Goal: Task Accomplishment & Management: Complete application form

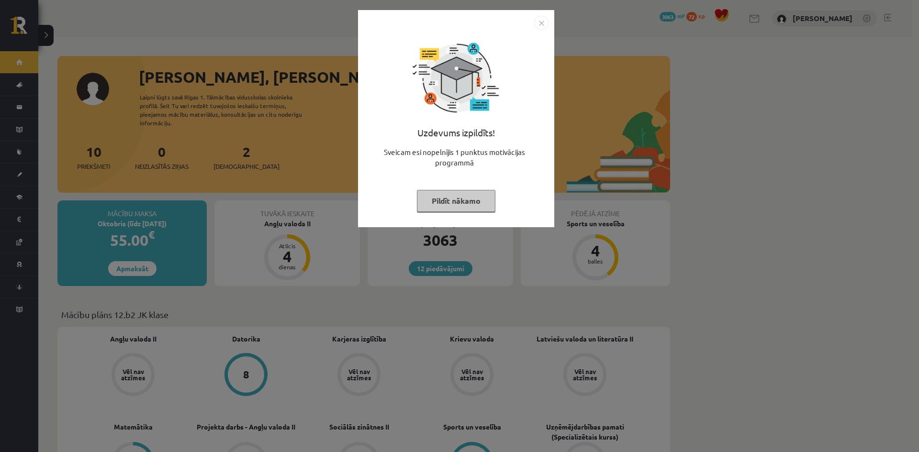
click at [452, 198] on button "Pildīt nākamo" at bounding box center [456, 201] width 78 height 22
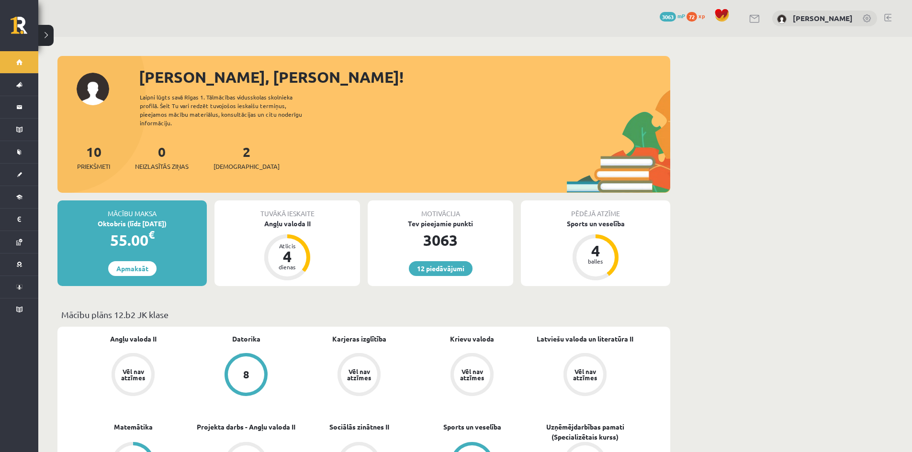
click at [229, 152] on div "2 Ieskaites" at bounding box center [246, 157] width 66 height 30
click at [232, 150] on link "2 Ieskaites" at bounding box center [246, 157] width 66 height 28
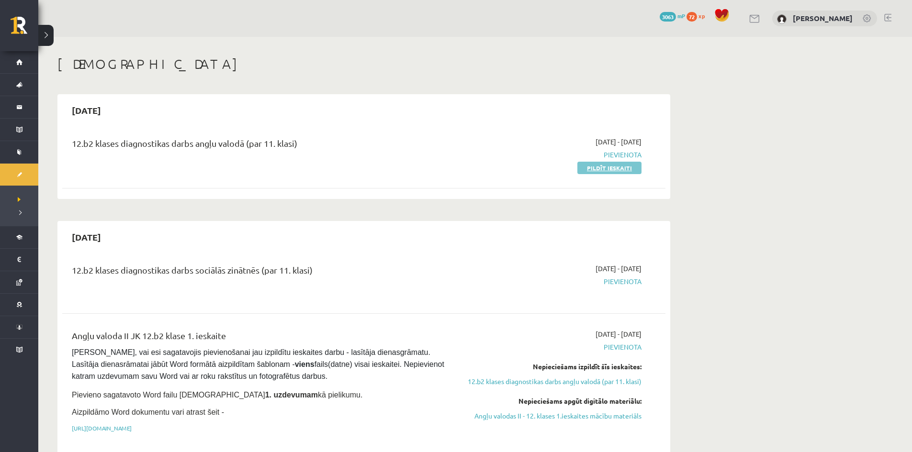
click at [614, 165] on link "Pildīt ieskaiti" at bounding box center [609, 168] width 64 height 12
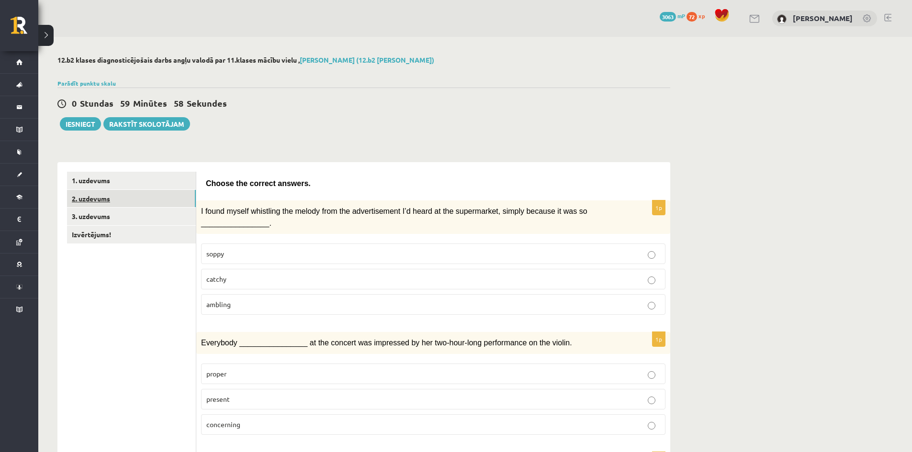
click at [146, 197] on link "2. uzdevums" at bounding box center [131, 199] width 129 height 18
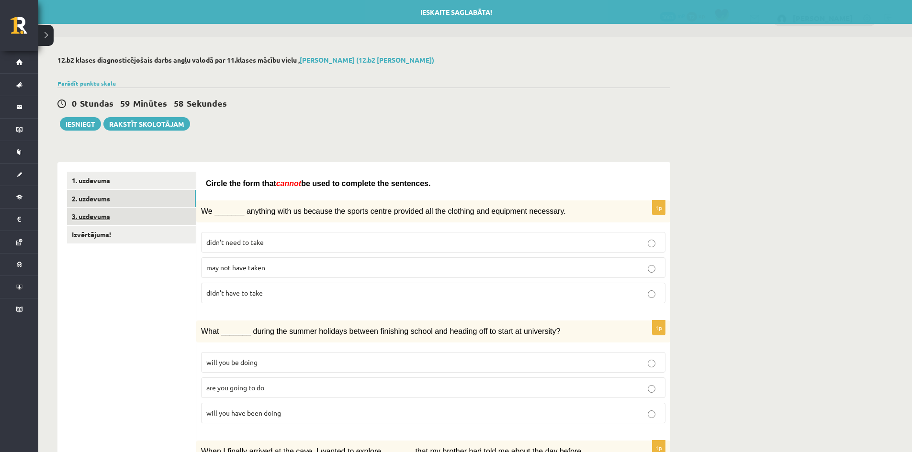
click at [137, 217] on link "3. uzdevums" at bounding box center [131, 217] width 129 height 18
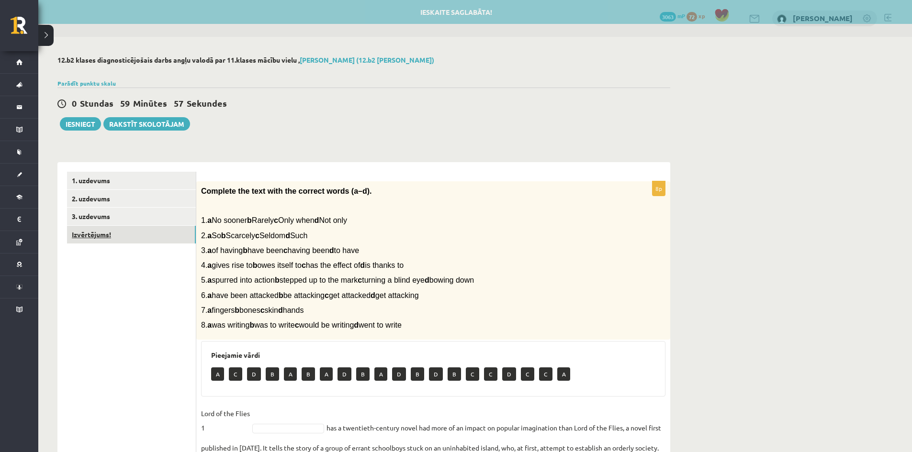
click at [136, 236] on link "Izvērtējums!" at bounding box center [131, 235] width 129 height 18
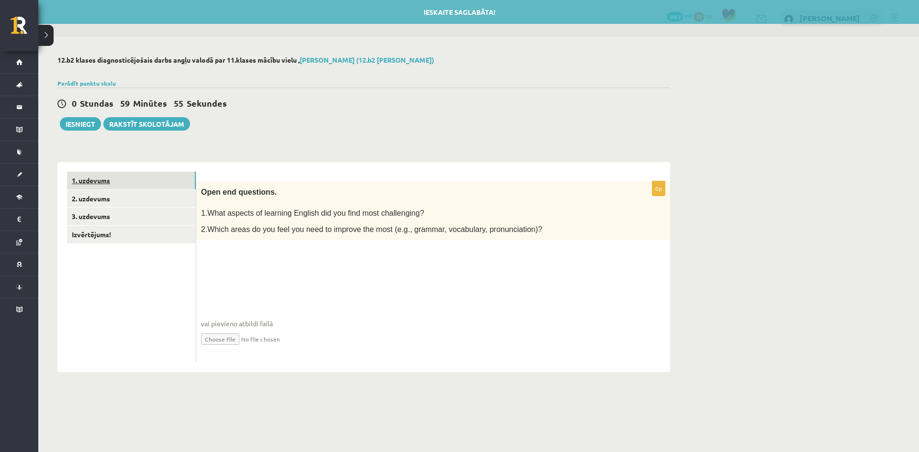
click at [144, 173] on link "1. uzdevums" at bounding box center [131, 181] width 129 height 18
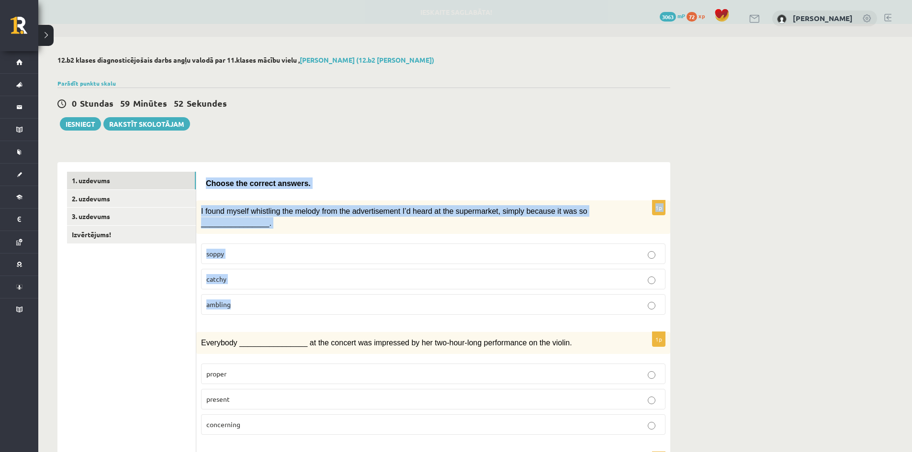
drag, startPoint x: 199, startPoint y: 179, endPoint x: 584, endPoint y: 315, distance: 408.8
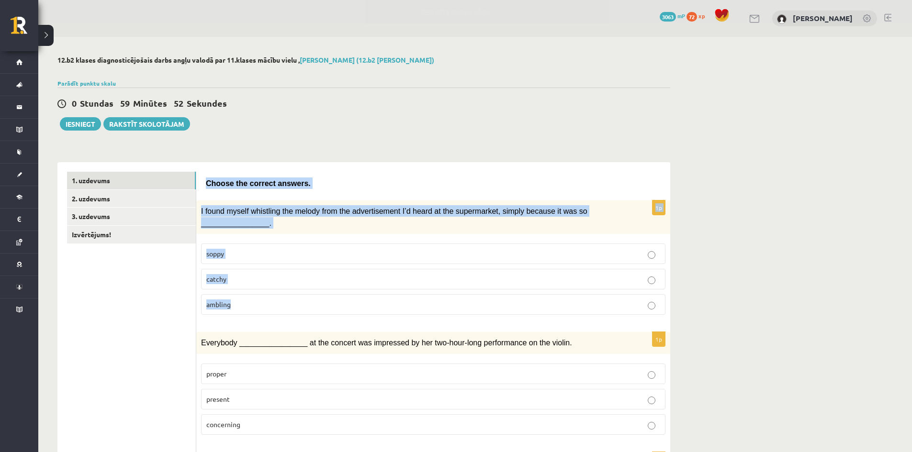
copy form "Choose the correct answers. 1p I found myself whistling the melody from the adv…"
click at [269, 278] on p "catchy" at bounding box center [433, 279] width 454 height 10
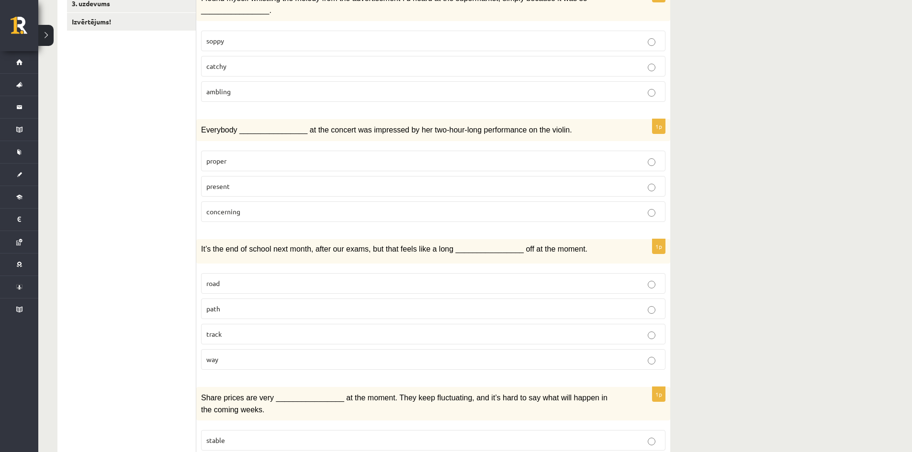
scroll to position [191, 0]
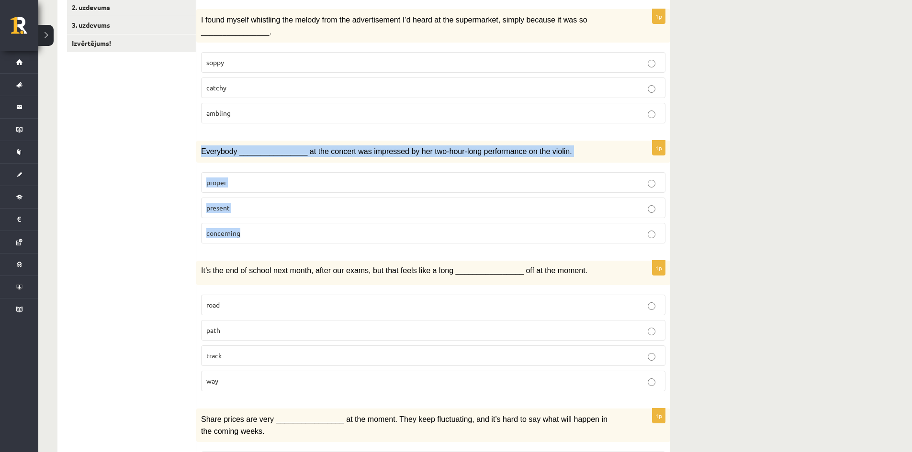
drag, startPoint x: 198, startPoint y: 150, endPoint x: 509, endPoint y: 225, distance: 320.1
click at [509, 225] on div "1p Everybody ________________ at the concert was impressed by her two-hour-long…" at bounding box center [433, 196] width 474 height 111
copy div "Everybody ________________ at the concert was impressed by her two-hour-long pe…"
click at [224, 204] on span "present" at bounding box center [217, 207] width 23 height 9
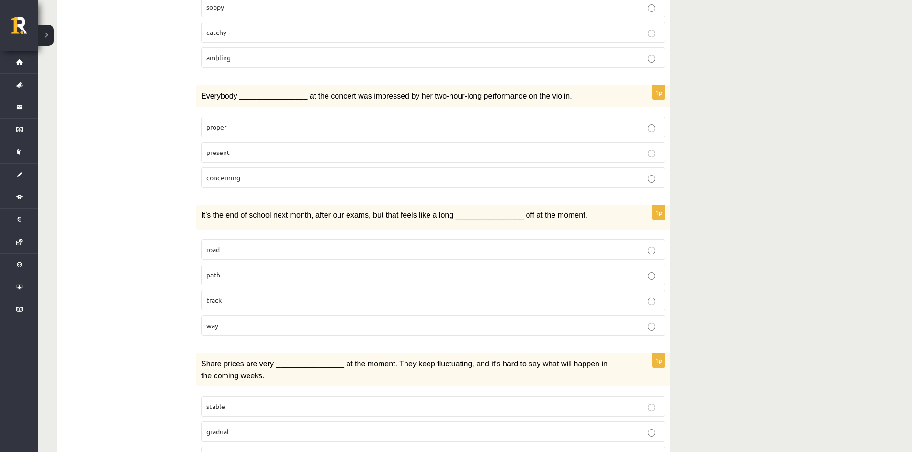
scroll to position [335, 0]
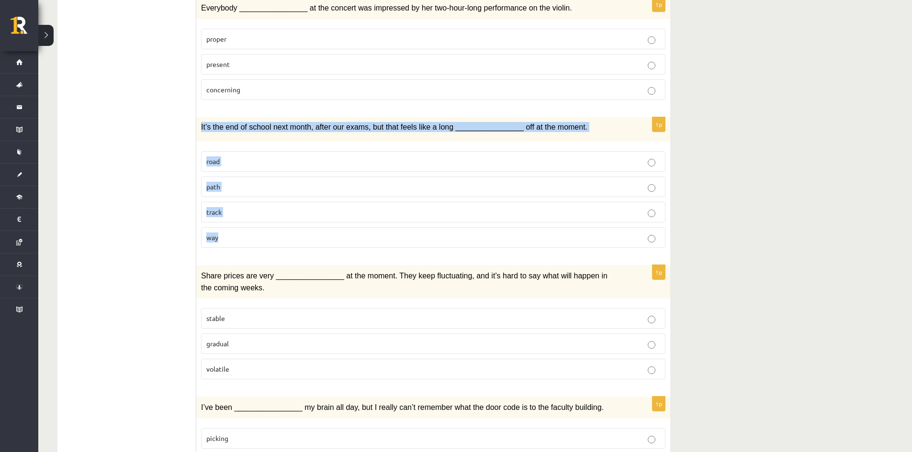
drag, startPoint x: 201, startPoint y: 128, endPoint x: 581, endPoint y: 242, distance: 396.8
click at [581, 242] on div "1p It’s the end of school next month, after our exams, but that feels like a lo…" at bounding box center [433, 186] width 474 height 138
click at [238, 233] on p "way" at bounding box center [433, 238] width 454 height 10
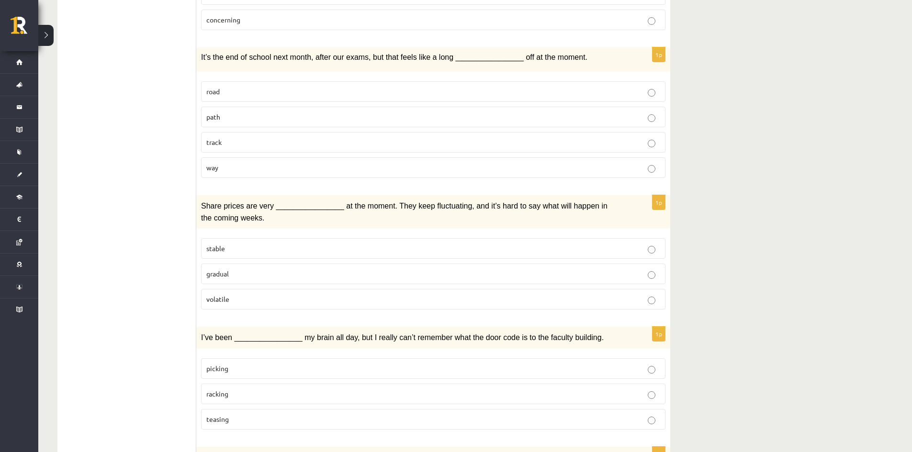
scroll to position [479, 0]
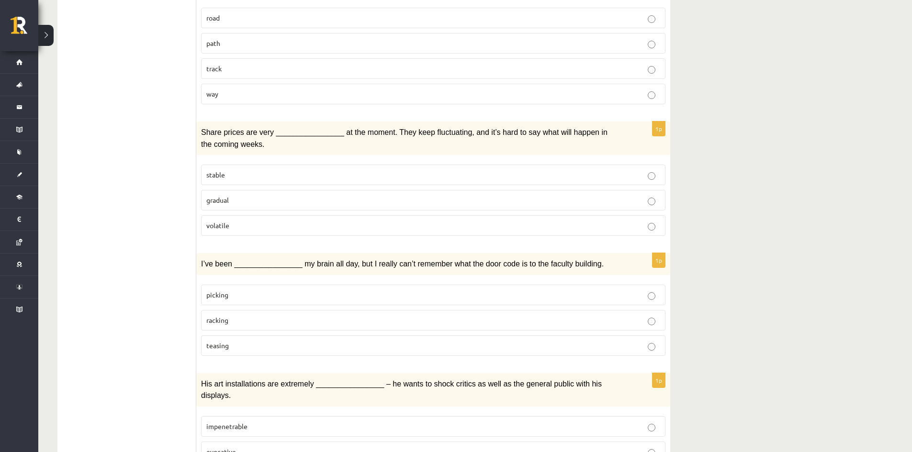
drag, startPoint x: 195, startPoint y: 127, endPoint x: 507, endPoint y: 212, distance: 323.9
click at [250, 221] on p "volatile" at bounding box center [433, 226] width 454 height 10
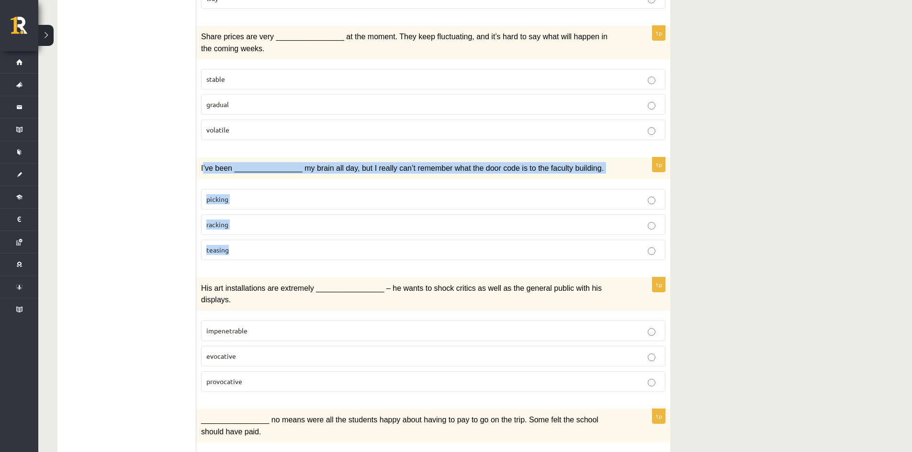
drag, startPoint x: 224, startPoint y: 167, endPoint x: 503, endPoint y: 239, distance: 288.2
click at [503, 239] on div "1p I’ve been ________________ my brain all day, but I really can’t remember wha…" at bounding box center [433, 212] width 474 height 111
copy div "’ve been ________________ my brain all day, but I really can’t remember what th…"
click at [256, 220] on p "racking" at bounding box center [433, 225] width 454 height 10
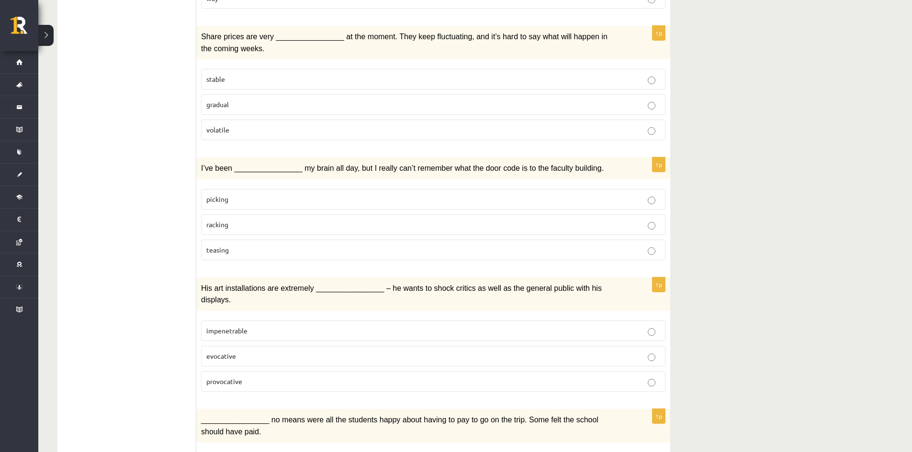
scroll to position [766, 0]
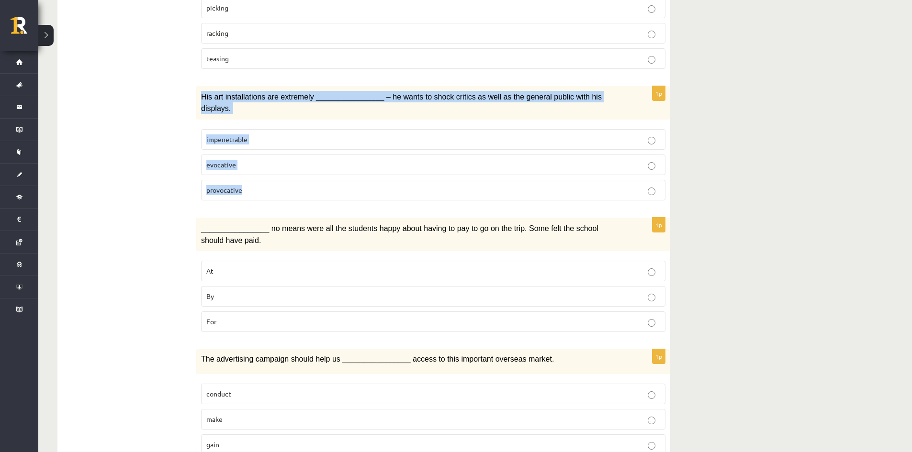
drag, startPoint x: 202, startPoint y: 93, endPoint x: 515, endPoint y: 191, distance: 328.0
click at [515, 191] on div "1p His art installations are extremely ________________ – he wants to shock cri…" at bounding box center [433, 147] width 474 height 122
click at [249, 185] on p "provocative" at bounding box center [433, 190] width 454 height 10
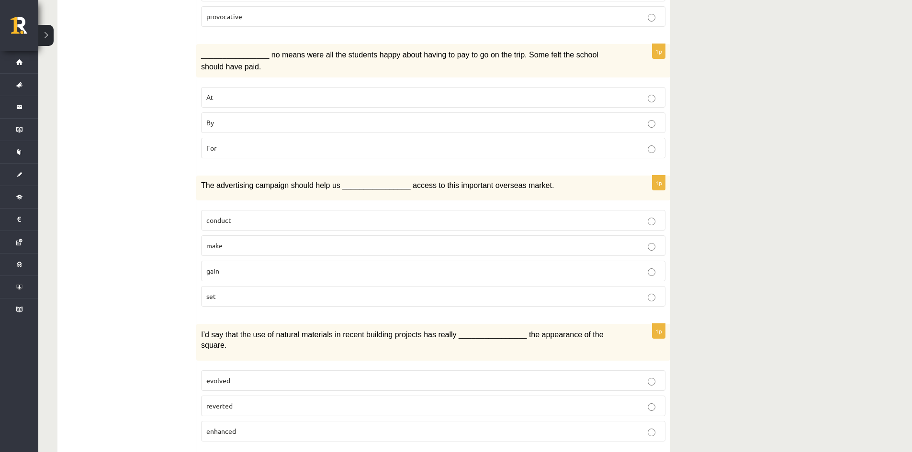
scroll to position [909, 0]
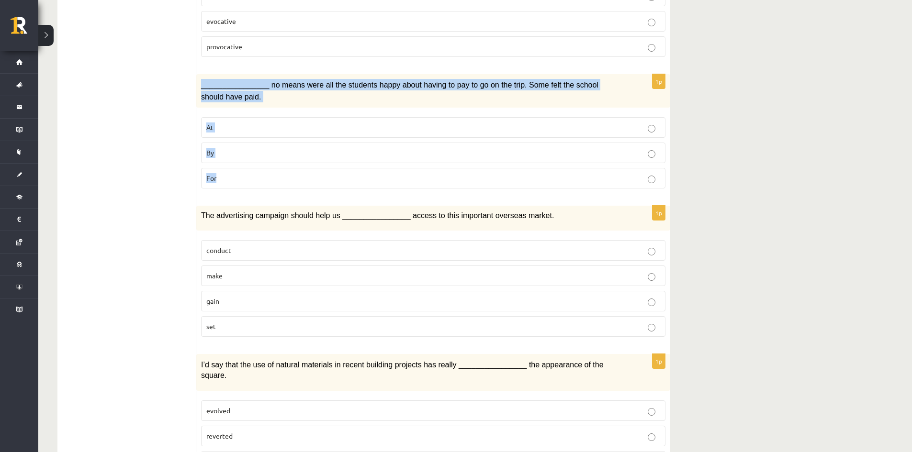
drag, startPoint x: 203, startPoint y: 70, endPoint x: 431, endPoint y: 159, distance: 244.6
click at [431, 159] on div "1p ________________ no means were all the students happy about having to pay to…" at bounding box center [433, 135] width 474 height 122
click at [225, 148] on p "By" at bounding box center [433, 153] width 454 height 10
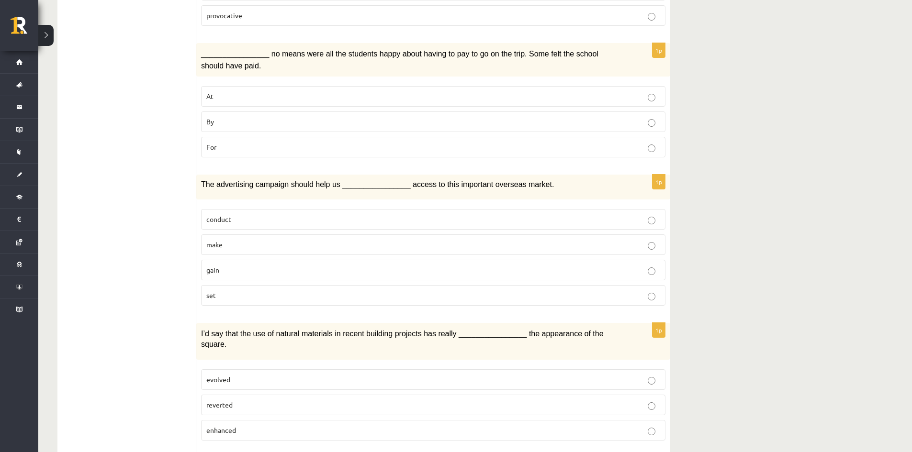
scroll to position [957, 0]
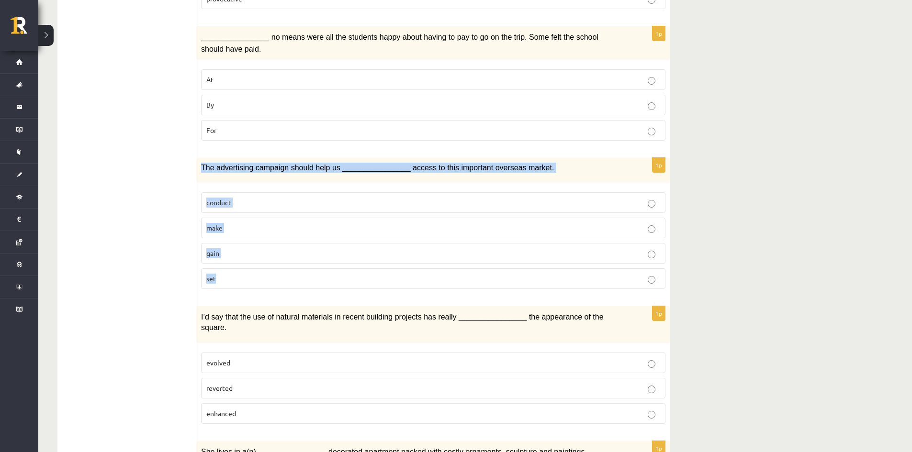
drag, startPoint x: 213, startPoint y: 152, endPoint x: 431, endPoint y: 250, distance: 239.5
click at [431, 250] on div "1p The advertising campaign should help us ________________ access to this impo…" at bounding box center [433, 227] width 474 height 138
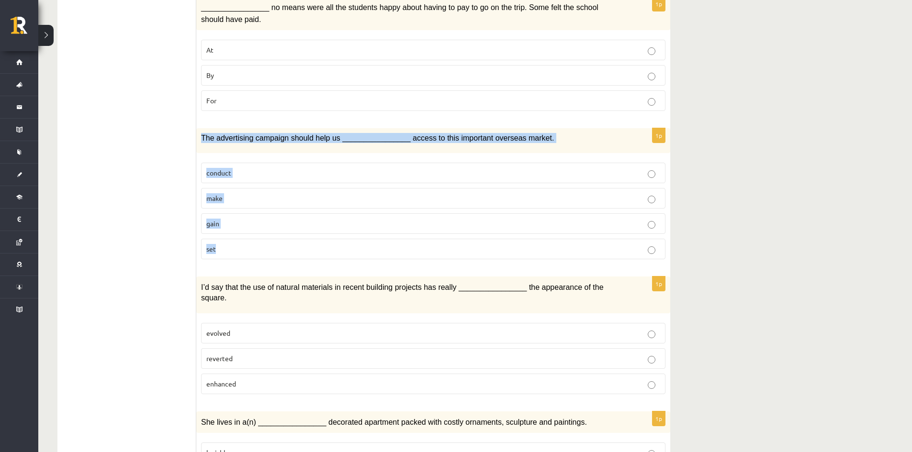
scroll to position [1149, 0]
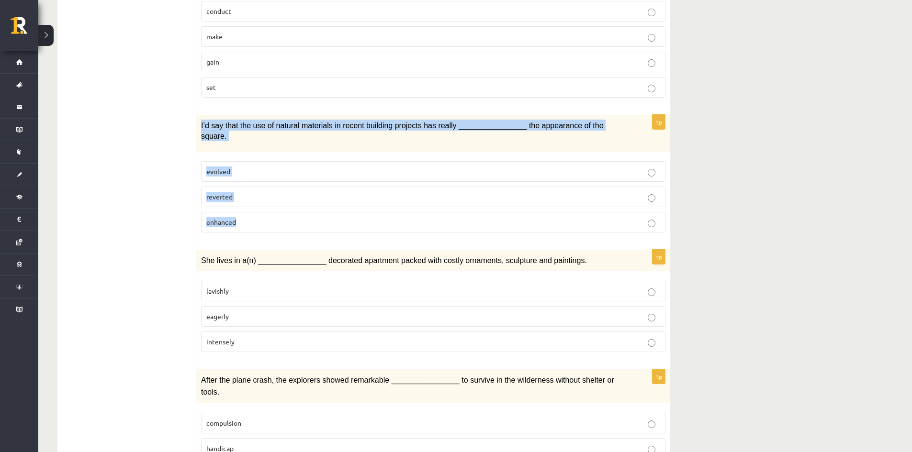
drag, startPoint x: 198, startPoint y: 103, endPoint x: 605, endPoint y: 194, distance: 417.4
click at [605, 194] on div "1p I’d say that the use of natural materials in recent building projects has re…" at bounding box center [433, 177] width 474 height 125
copy div "I’d say that the use of natural materials in recent building projects has reall…"
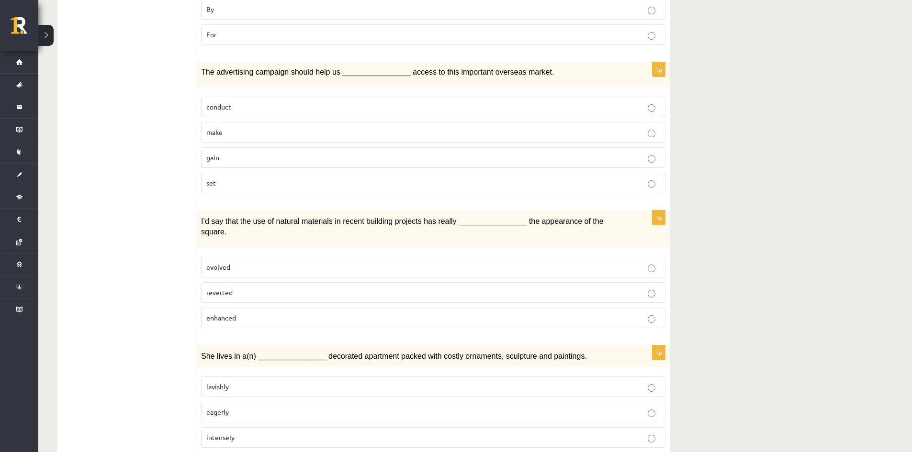
click at [232, 153] on p "gain" at bounding box center [433, 158] width 454 height 10
click at [253, 308] on label "enhanced" at bounding box center [433, 318] width 464 height 21
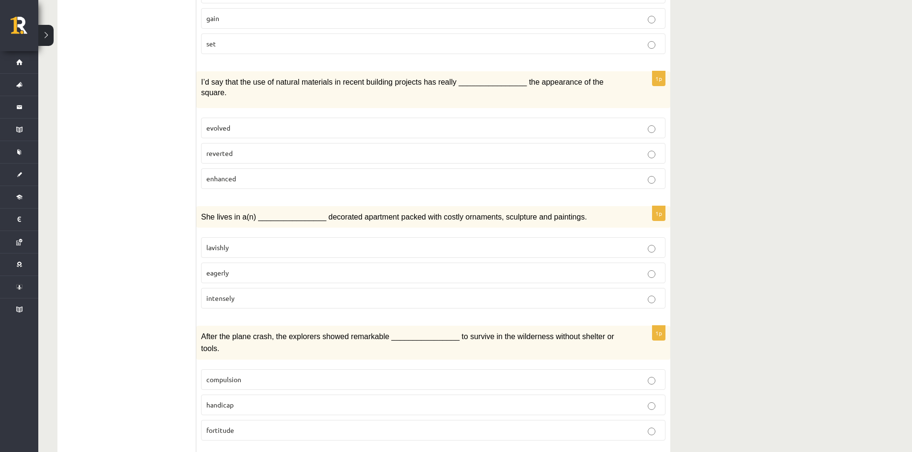
scroll to position [1196, 0]
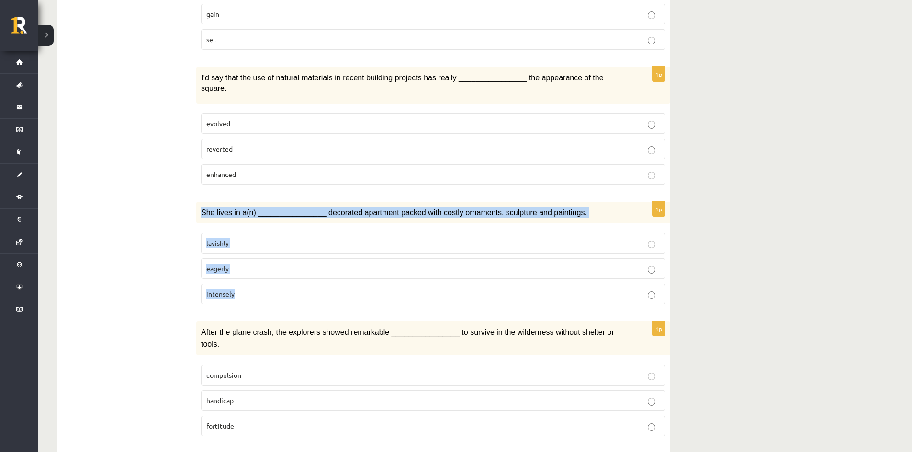
drag, startPoint x: 210, startPoint y: 186, endPoint x: 459, endPoint y: 272, distance: 263.8
click at [459, 272] on div "1p She lives in a(n) ________________ decorated apartment packed with costly or…" at bounding box center [433, 257] width 474 height 111
copy div "She lives in a(n) ________________ decorated apartment packed with costly ornam…"
click at [235, 278] on fieldset "lavishly eagerly intensely" at bounding box center [433, 267] width 464 height 79
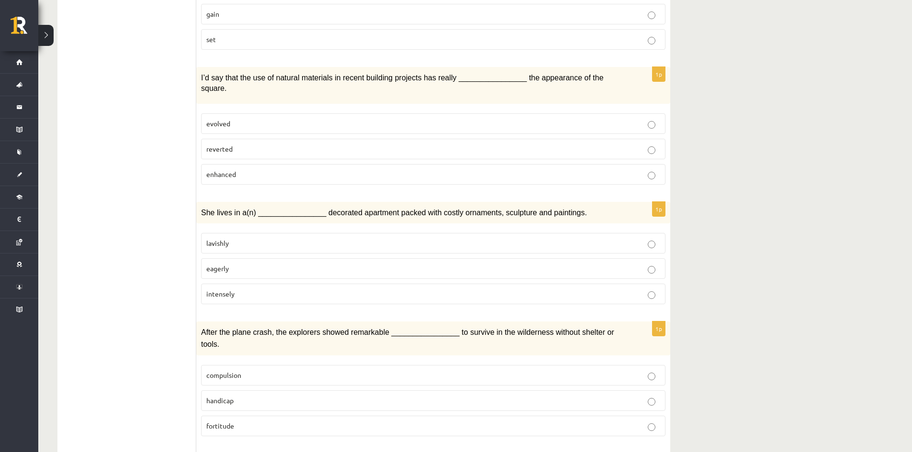
click at [247, 238] on p "lavishly" at bounding box center [433, 243] width 454 height 10
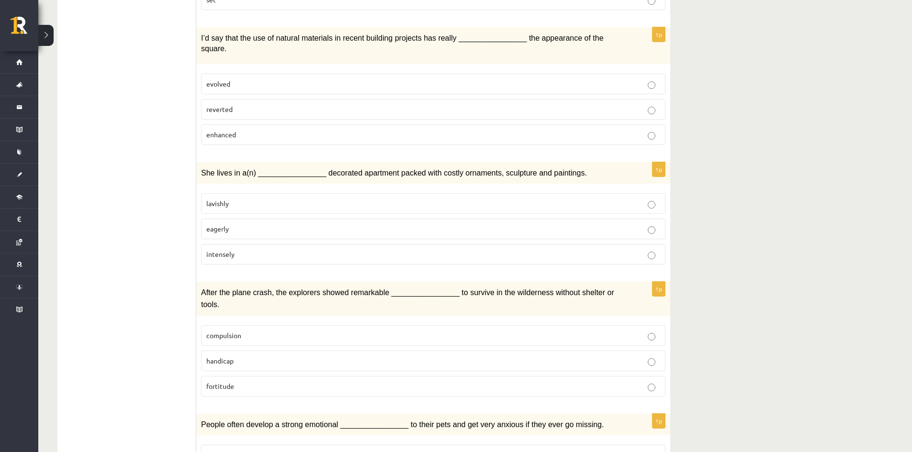
scroll to position [1297, 0]
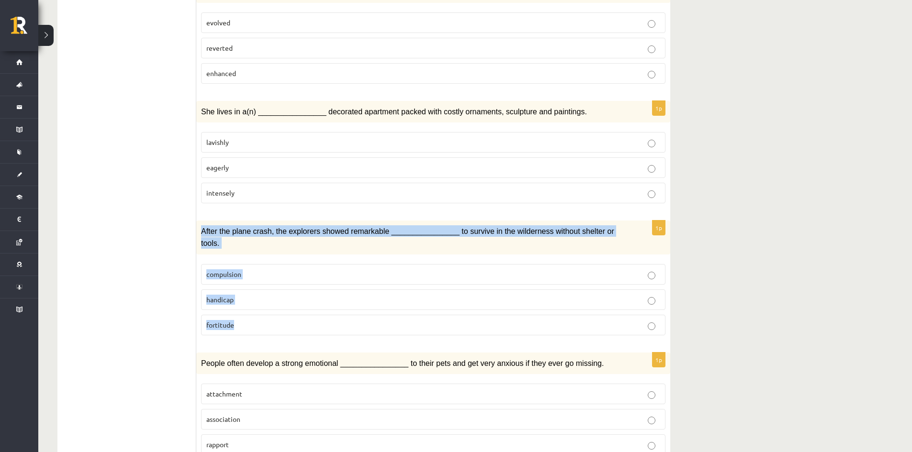
drag, startPoint x: 198, startPoint y: 201, endPoint x: 399, endPoint y: 290, distance: 219.6
click at [399, 290] on div "1p After the plane crash, the explorers showed remarkable ________________ to s…" at bounding box center [433, 282] width 474 height 122
copy div "After the plane crash, the explorers showed remarkable ________________ to surv…"
click at [232, 321] on span "fortitude" at bounding box center [220, 325] width 28 height 9
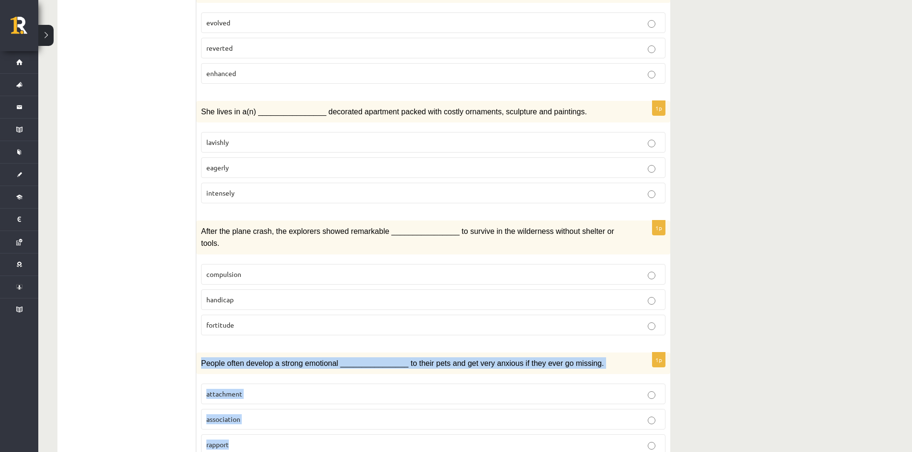
drag, startPoint x: 201, startPoint y: 322, endPoint x: 479, endPoint y: 412, distance: 292.3
click at [479, 412] on div "1p People often develop a strong emotional ________________ to their pets and g…" at bounding box center [433, 408] width 474 height 111
copy div "People often develop a strong emotional ________________ to their pets and get …"
click at [236, 379] on fieldset "attachment association rapport" at bounding box center [433, 418] width 464 height 79
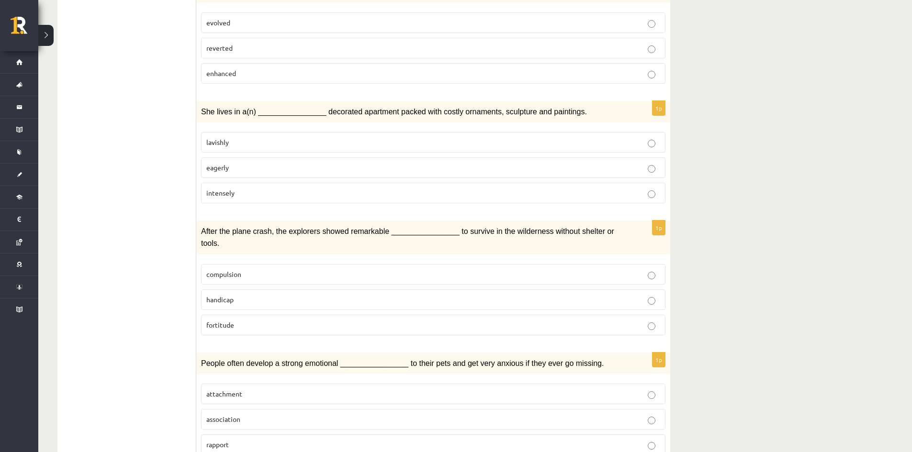
click at [242, 384] on label "attachment" at bounding box center [433, 394] width 464 height 21
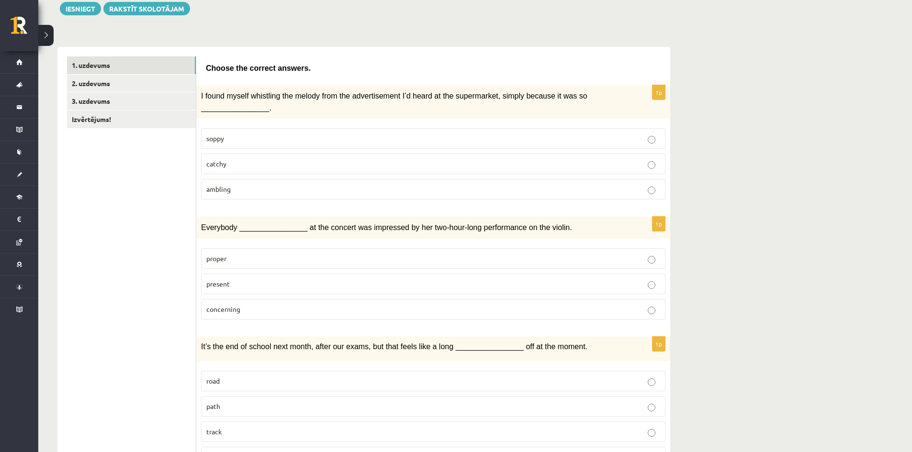
scroll to position [0, 0]
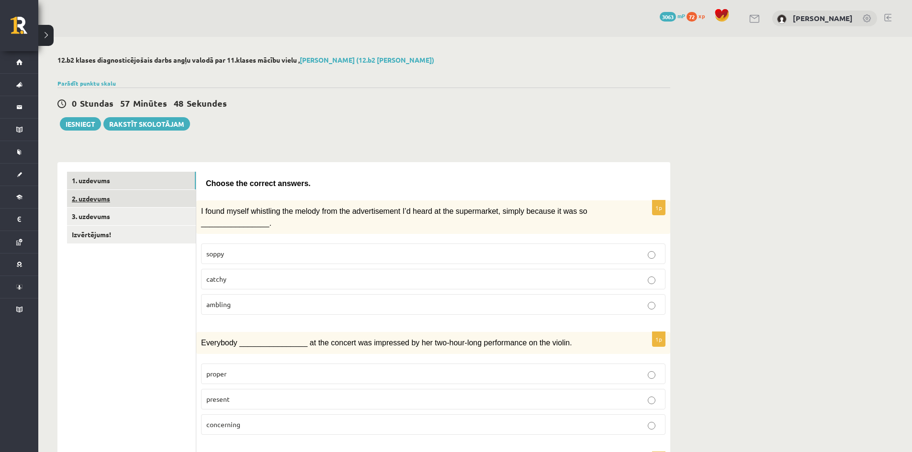
click at [109, 202] on link "2. uzdevums" at bounding box center [131, 199] width 129 height 18
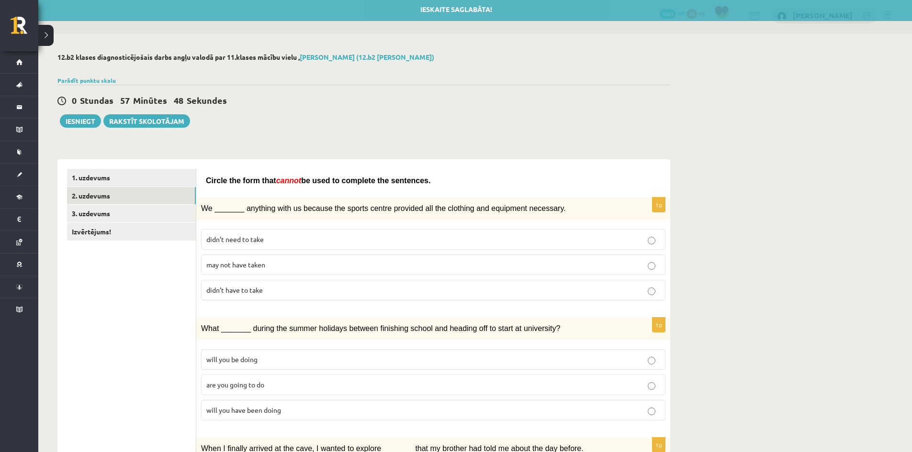
scroll to position [48, 0]
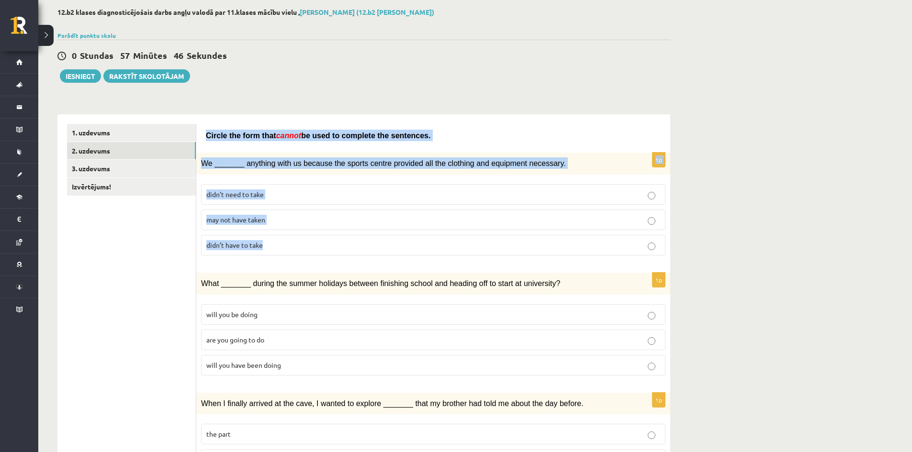
drag, startPoint x: 209, startPoint y: 136, endPoint x: 435, endPoint y: 243, distance: 249.8
copy form "Circle the form that cannot be used to complete the sentences. 1p We _______ an…"
click at [269, 246] on p "didn’t have to take" at bounding box center [433, 245] width 454 height 10
click at [302, 185] on label "didn’t need to take" at bounding box center [433, 194] width 464 height 21
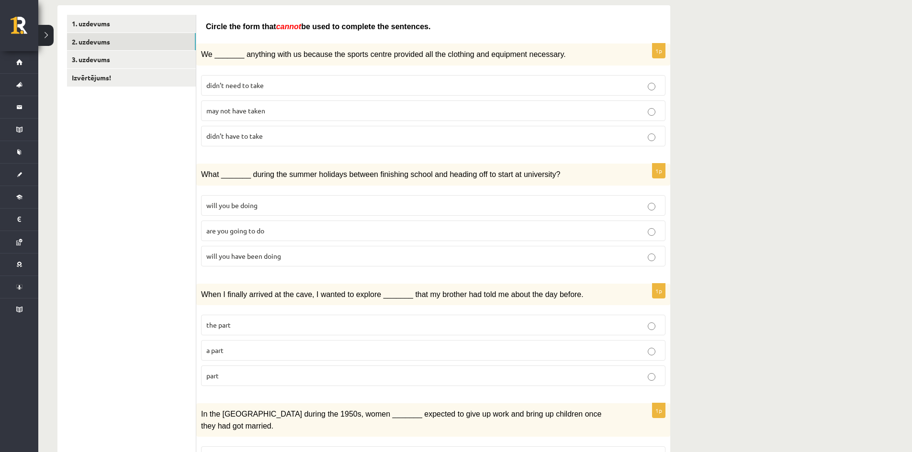
scroll to position [191, 0]
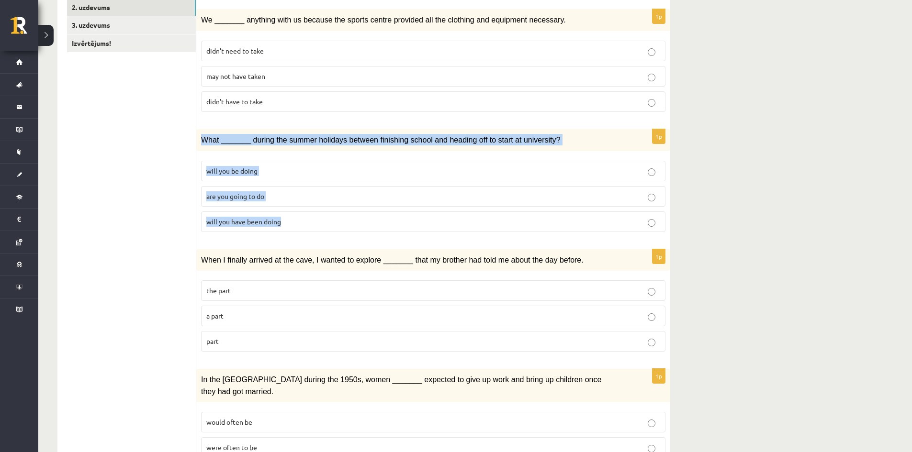
drag, startPoint x: 199, startPoint y: 129, endPoint x: 468, endPoint y: 232, distance: 288.0
click at [468, 232] on div "1p What _______ during the summer holidays between finishing school and heading…" at bounding box center [433, 184] width 474 height 111
copy div "What _______ during the summer holidays between finishing school and heading of…"
click at [225, 173] on span "will you be doing" at bounding box center [231, 171] width 51 height 9
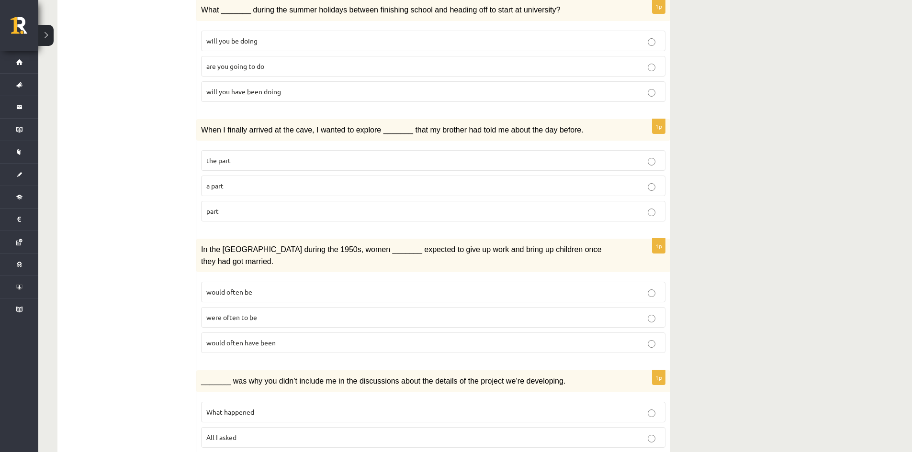
scroll to position [335, 0]
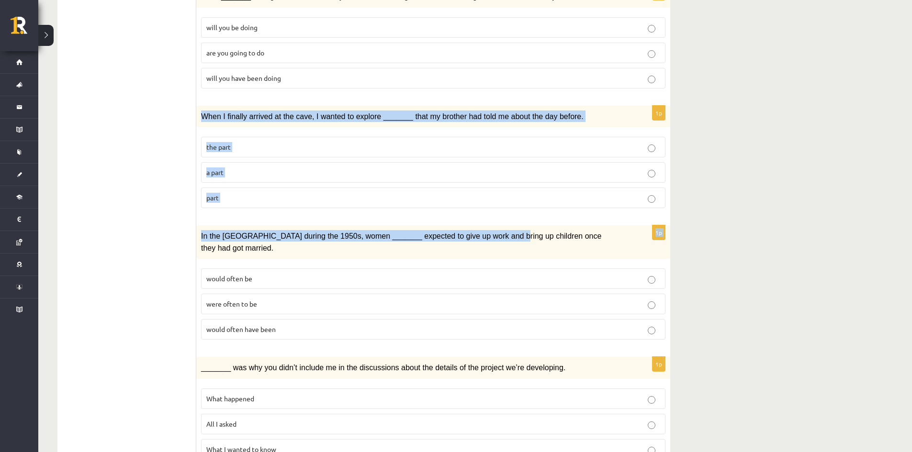
drag, startPoint x: 199, startPoint y: 112, endPoint x: 484, endPoint y: 225, distance: 306.8
click at [484, 225] on div "In the [GEOGRAPHIC_DATA] during the 1950s, women _______ expected to give up wo…" at bounding box center [433, 242] width 474 height 34
drag, startPoint x: 194, startPoint y: 110, endPoint x: 481, endPoint y: 204, distance: 301.9
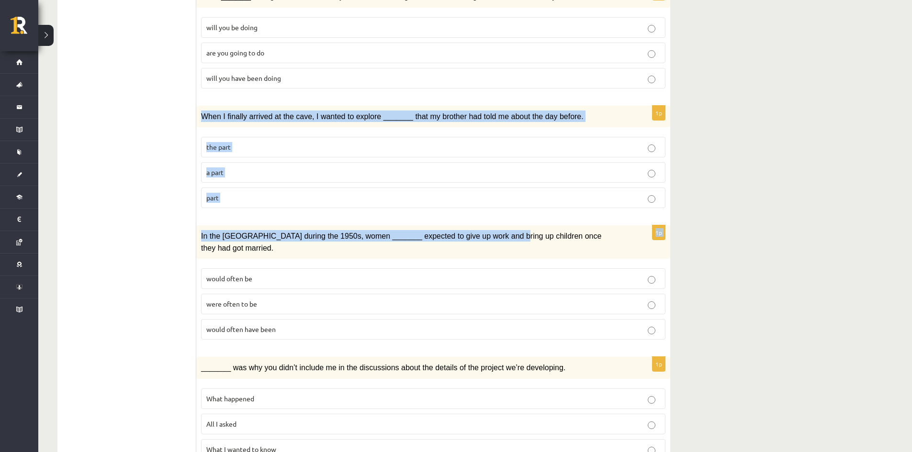
drag, startPoint x: 480, startPoint y: 204, endPoint x: 474, endPoint y: 200, distance: 8.0
click at [480, 203] on label "part" at bounding box center [433, 198] width 464 height 21
drag, startPoint x: 162, startPoint y: 129, endPoint x: 192, endPoint y: 124, distance: 30.1
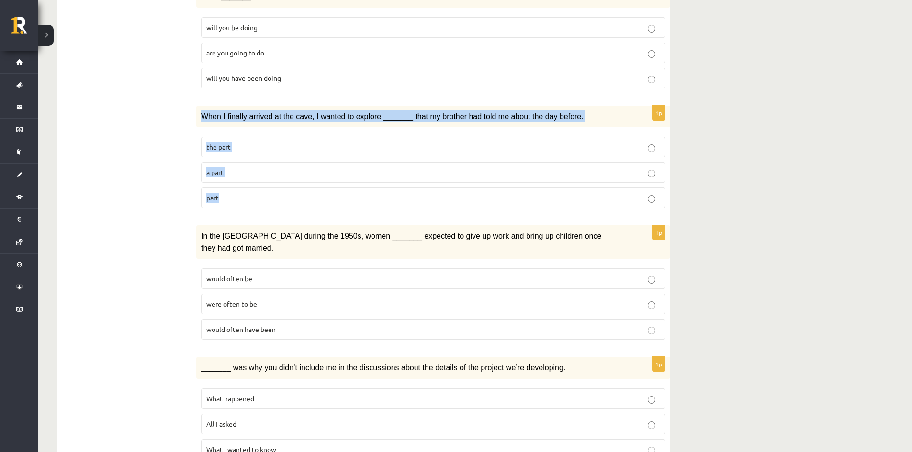
drag, startPoint x: 207, startPoint y: 117, endPoint x: 396, endPoint y: 208, distance: 209.8
click at [396, 208] on div "1p When I finally arrived at the cave, I wanted to explore _______ that my brot…" at bounding box center [433, 161] width 474 height 111
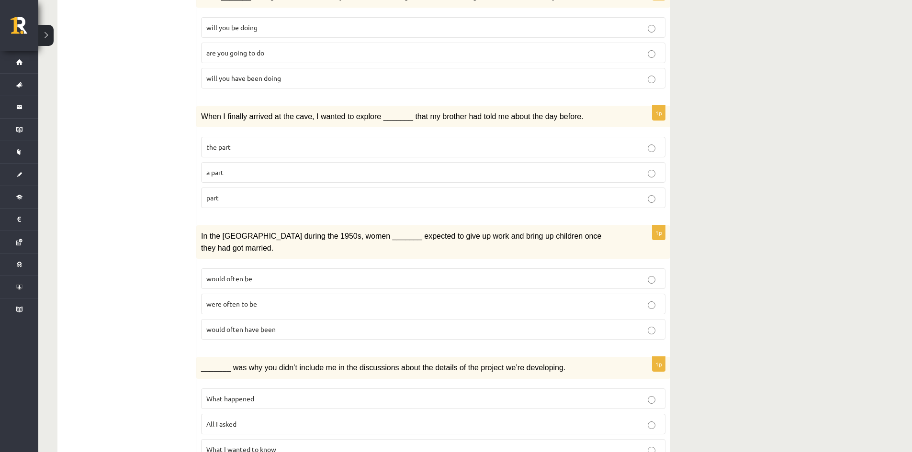
click at [265, 150] on p "the part" at bounding box center [433, 147] width 454 height 10
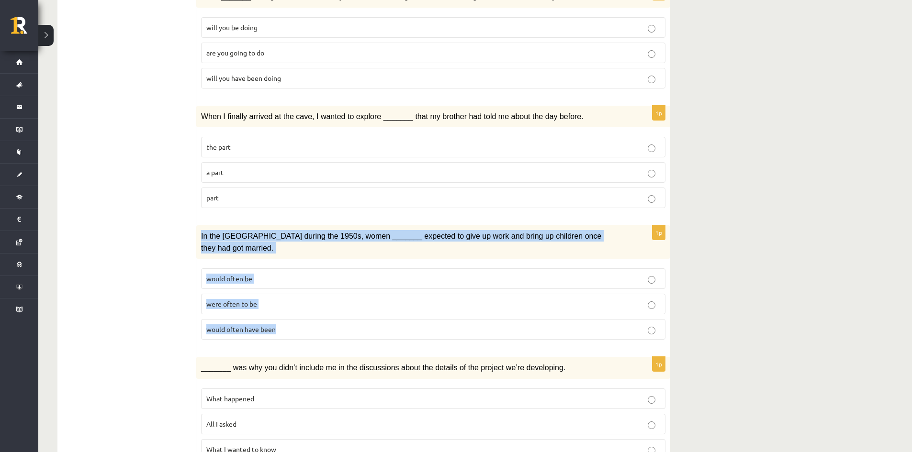
drag, startPoint x: 219, startPoint y: 238, endPoint x: 419, endPoint y: 315, distance: 215.0
click at [419, 315] on div "1p In the USA during the 1950s, women _______ expected to give up work and brin…" at bounding box center [433, 286] width 474 height 122
click at [228, 274] on span "would often be" at bounding box center [229, 278] width 46 height 9
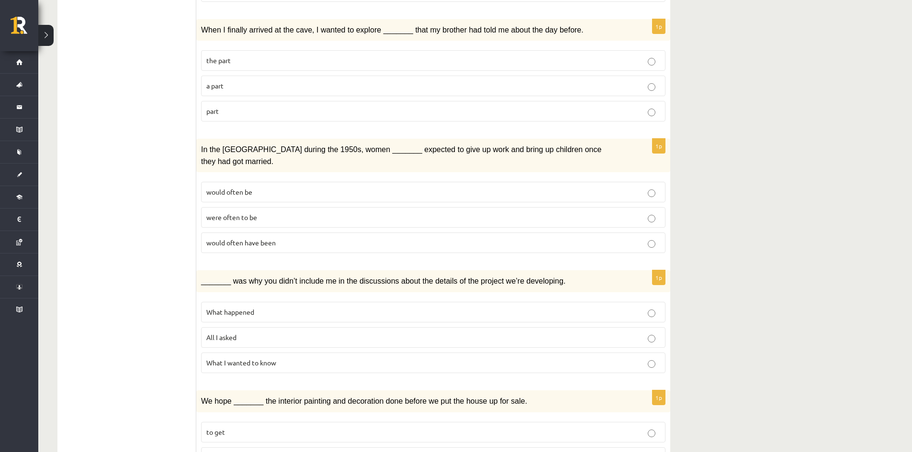
scroll to position [431, 0]
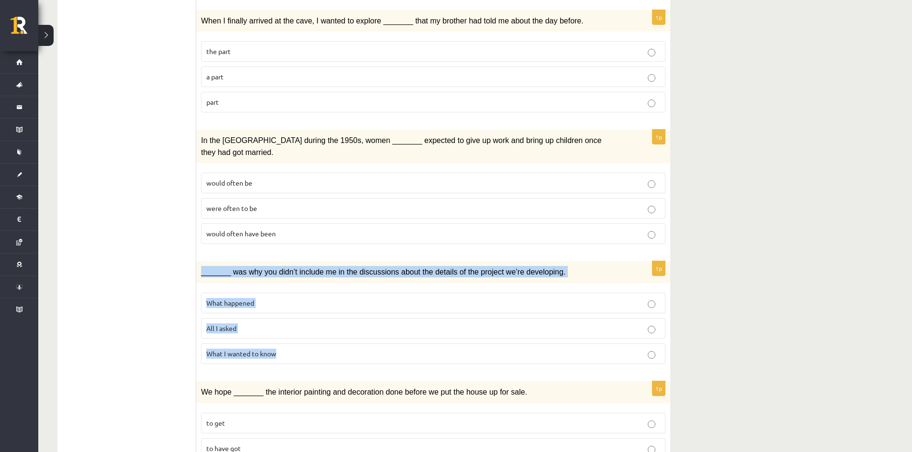
drag, startPoint x: 199, startPoint y: 260, endPoint x: 367, endPoint y: 356, distance: 193.6
click at [367, 356] on div "1p _______ was why you didn’t include me in the discussions about the details o…" at bounding box center [433, 316] width 474 height 111
click at [257, 349] on p "What I wanted to know" at bounding box center [433, 354] width 454 height 10
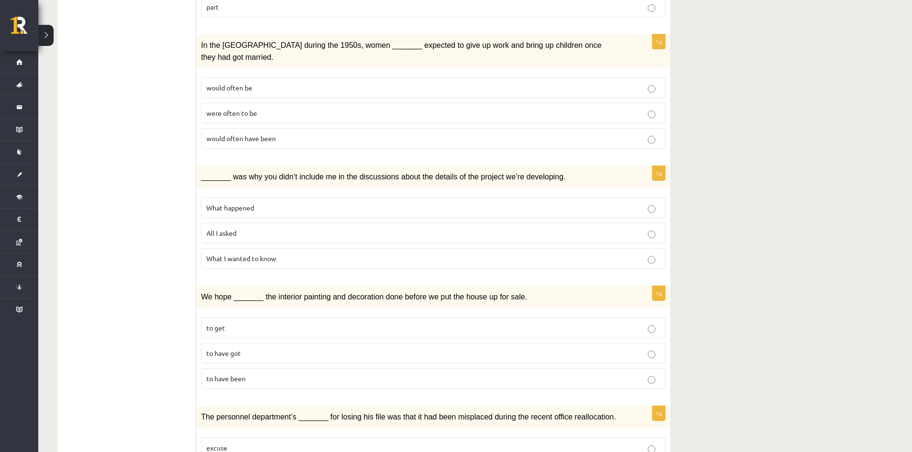
scroll to position [526, 0]
drag, startPoint x: 196, startPoint y: 280, endPoint x: 400, endPoint y: 349, distance: 215.4
click at [400, 349] on div "**********" at bounding box center [363, 273] width 613 height 1274
click at [121, 288] on ul "1. uzdevums 2. uzdevums 3. uzdevums Izvērtējums!" at bounding box center [131, 272] width 129 height 1254
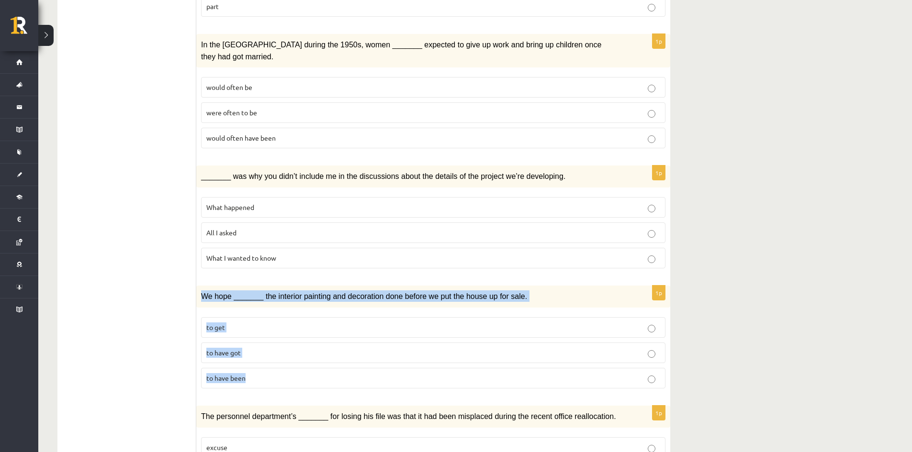
drag, startPoint x: 198, startPoint y: 282, endPoint x: 427, endPoint y: 360, distance: 242.3
click at [427, 360] on div "1p We hope _______ the interior painting and decoration done before we put the …" at bounding box center [433, 341] width 474 height 111
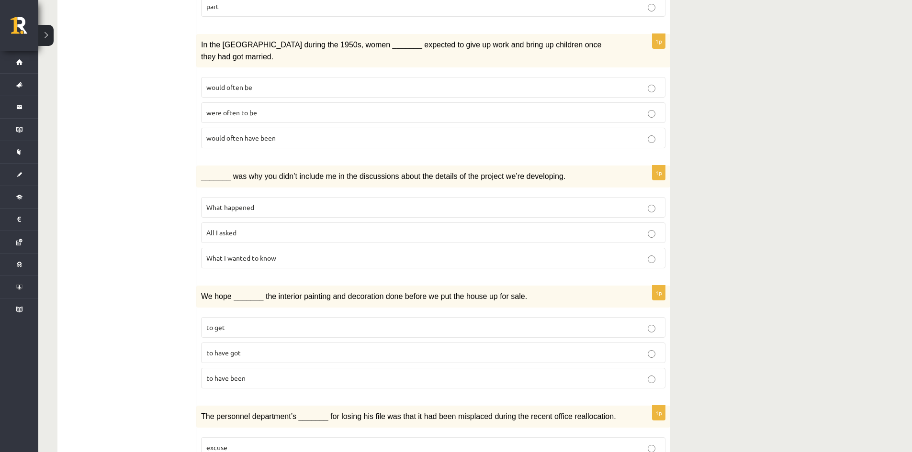
click at [187, 275] on ul "1. uzdevums 2. uzdevums 3. uzdevums Izvērtējums!" at bounding box center [131, 272] width 129 height 1254
click at [233, 323] on p "to get" at bounding box center [433, 328] width 454 height 10
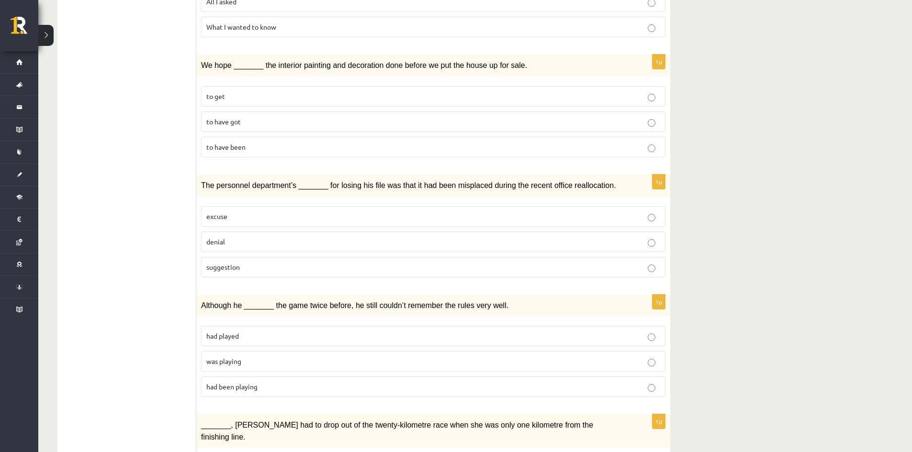
scroll to position [766, 0]
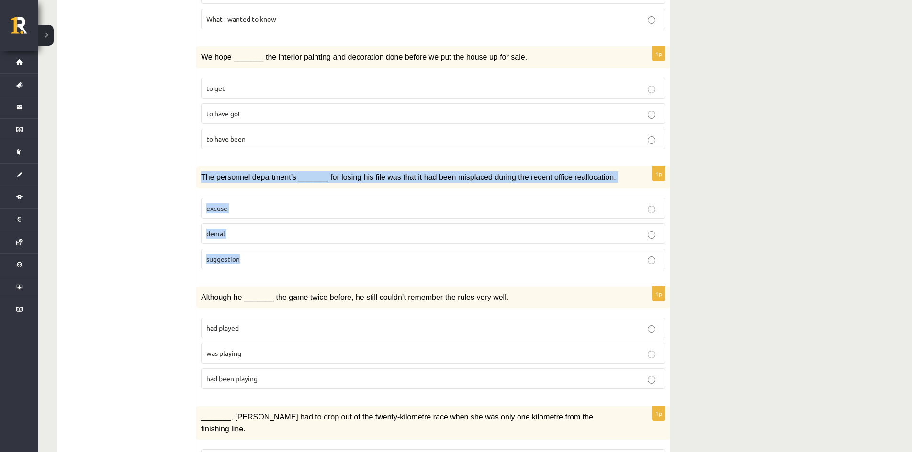
drag, startPoint x: 201, startPoint y: 163, endPoint x: 431, endPoint y: 249, distance: 244.7
click at [431, 249] on div "1p The personnel department’s _______ for losing his file was that it had been …" at bounding box center [433, 222] width 474 height 111
click at [253, 203] on p "excuse" at bounding box center [433, 208] width 454 height 10
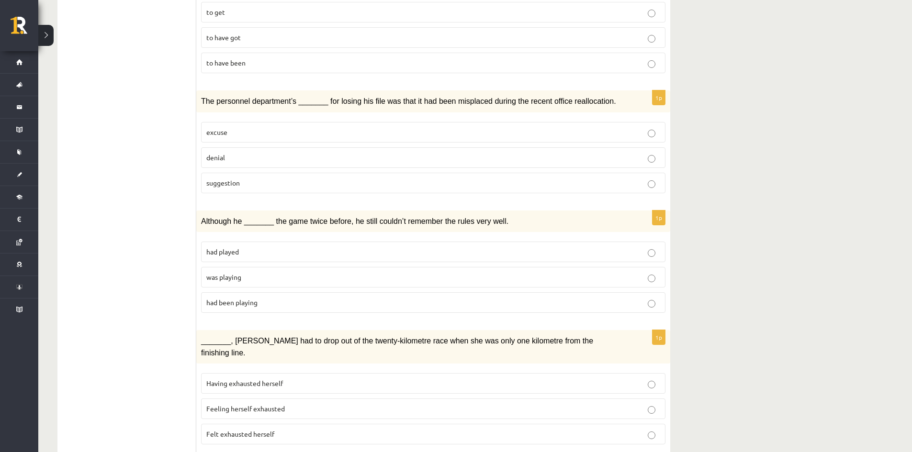
scroll to position [909, 0]
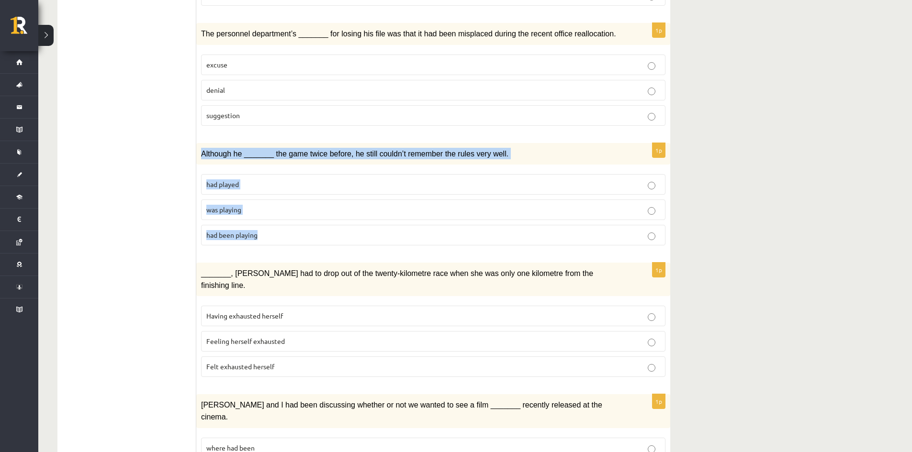
drag, startPoint x: 240, startPoint y: 146, endPoint x: 413, endPoint y: 230, distance: 192.0
click at [413, 230] on div "1p Although he _______ the game twice before, he still couldn’t remember the ru…" at bounding box center [433, 198] width 474 height 111
click at [257, 179] on p "had played" at bounding box center [433, 184] width 454 height 10
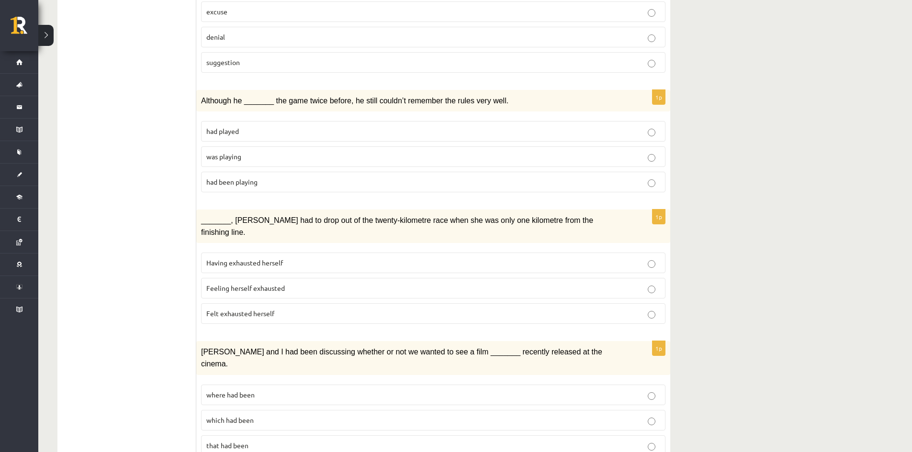
scroll to position [963, 0]
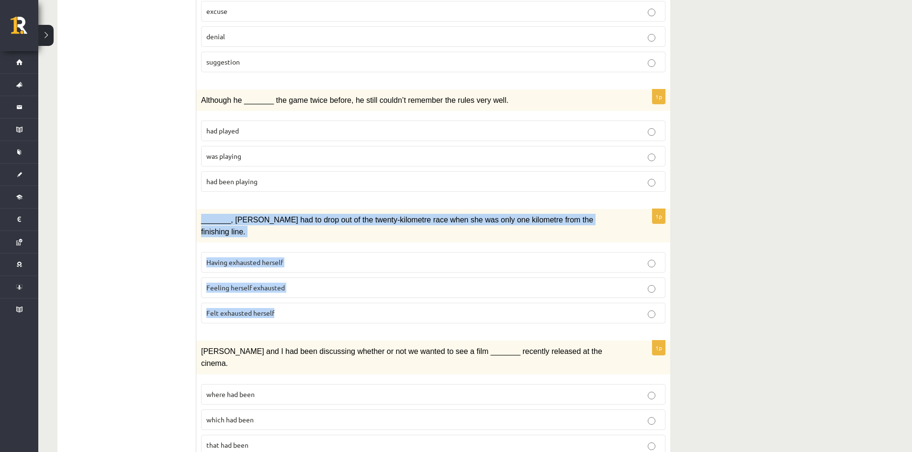
drag, startPoint x: 200, startPoint y: 205, endPoint x: 467, endPoint y: 290, distance: 280.2
click at [467, 290] on div "1p _______, Judy had to drop out of the twenty-kilometre race when she was only…" at bounding box center [433, 270] width 474 height 122
click at [252, 258] on span "Having exhausted herself" at bounding box center [244, 262] width 77 height 9
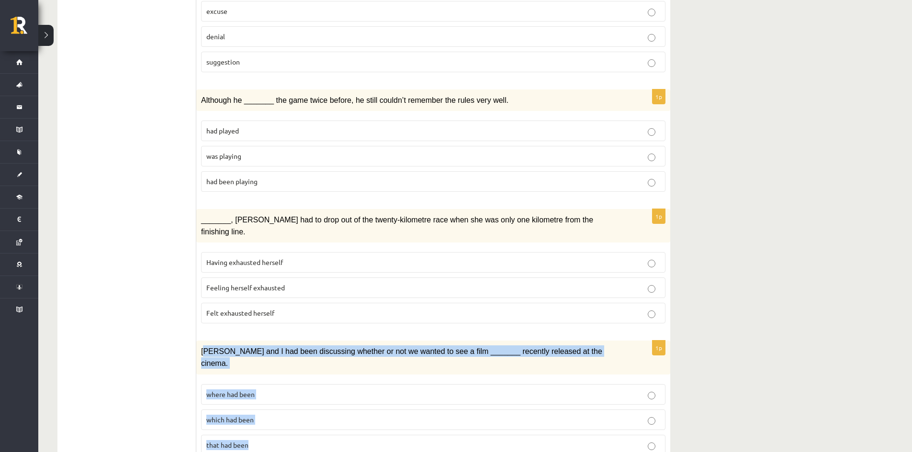
drag, startPoint x: 252, startPoint y: 330, endPoint x: 407, endPoint y: 431, distance: 185.7
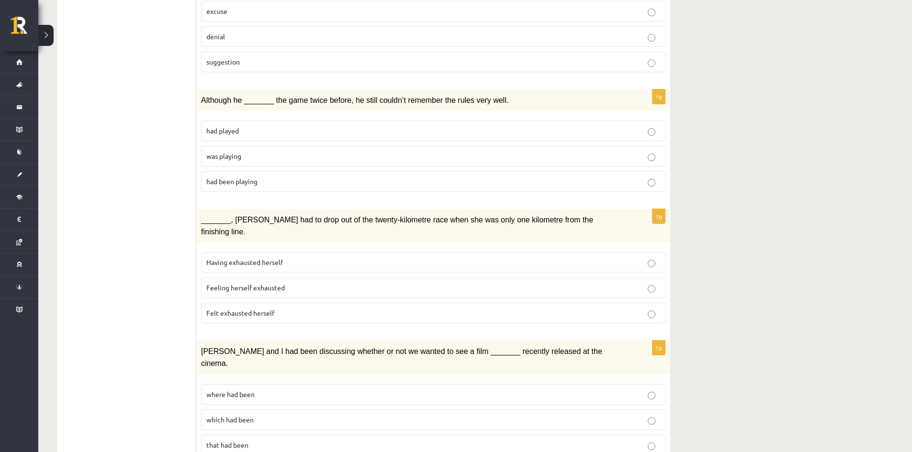
drag, startPoint x: 194, startPoint y: 317, endPoint x: 199, endPoint y: 318, distance: 4.8
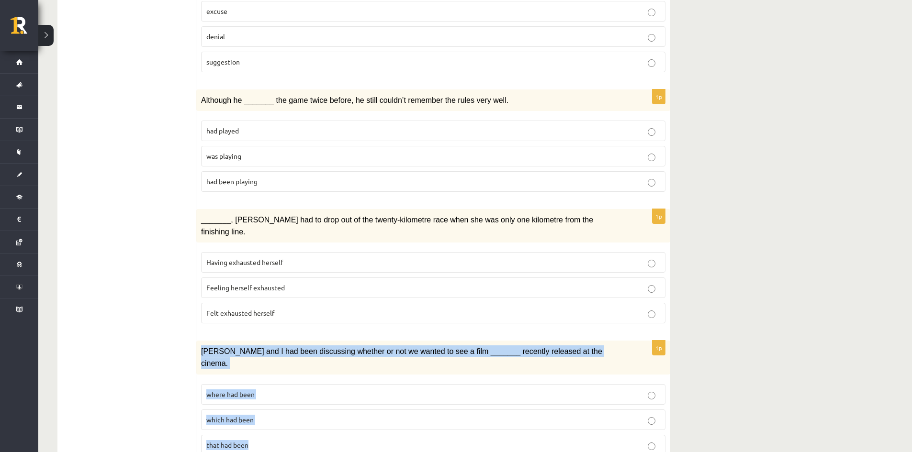
drag, startPoint x: 200, startPoint y: 321, endPoint x: 447, endPoint y: 407, distance: 261.1
click at [447, 407] on div "1p Clara and I had been discussing whether or not we wanted to see a film _____…" at bounding box center [433, 402] width 474 height 122
click at [255, 440] on p "that had been" at bounding box center [433, 445] width 454 height 10
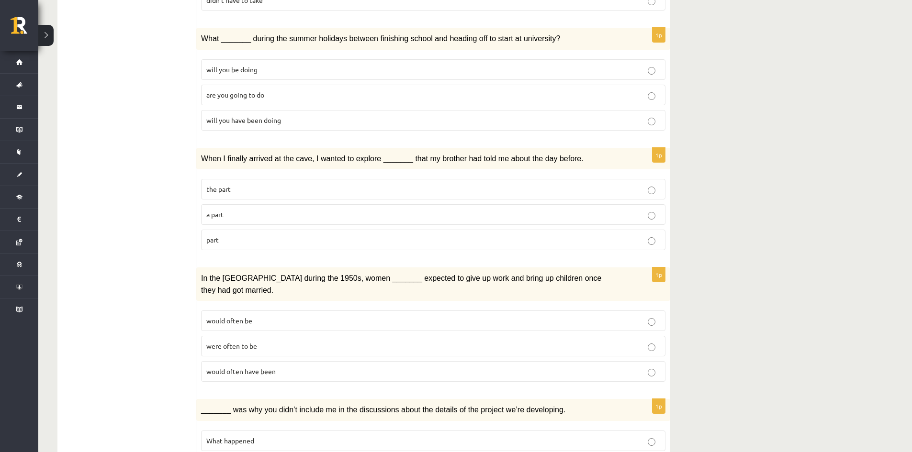
scroll to position [0, 0]
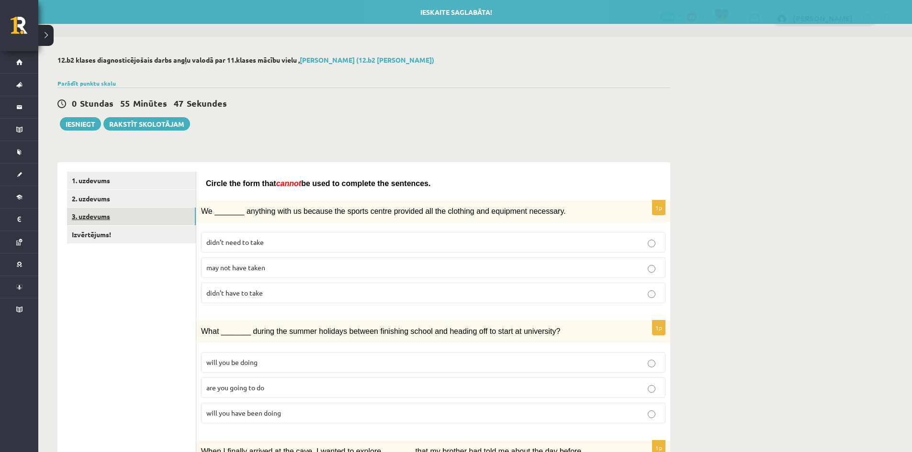
click at [124, 222] on link "3. uzdevums" at bounding box center [131, 217] width 129 height 18
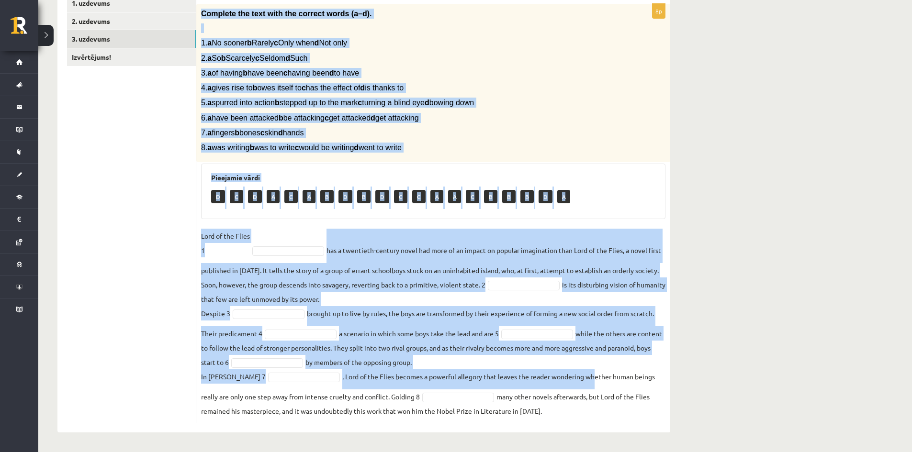
scroll to position [178, 0]
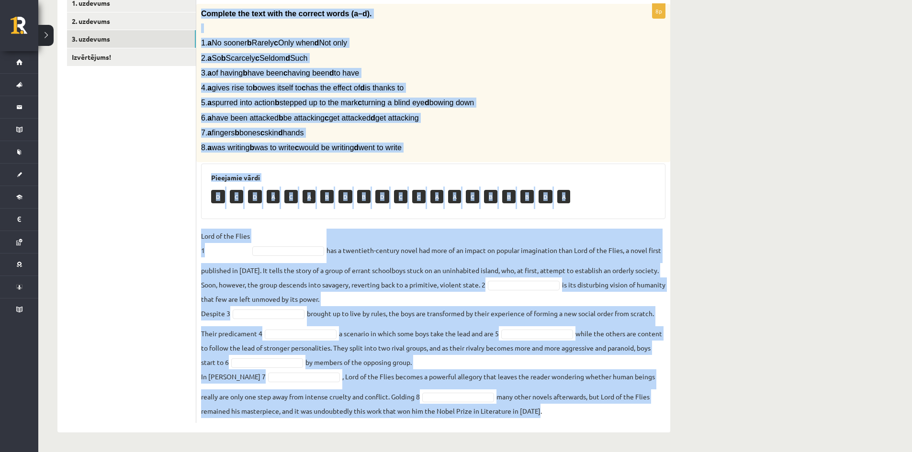
drag, startPoint x: 200, startPoint y: 95, endPoint x: 632, endPoint y: 418, distance: 539.8
click at [632, 418] on div "8p Complete the text with the correct words (a–d). 1. a No sooner b Rarely c On…" at bounding box center [433, 213] width 474 height 419
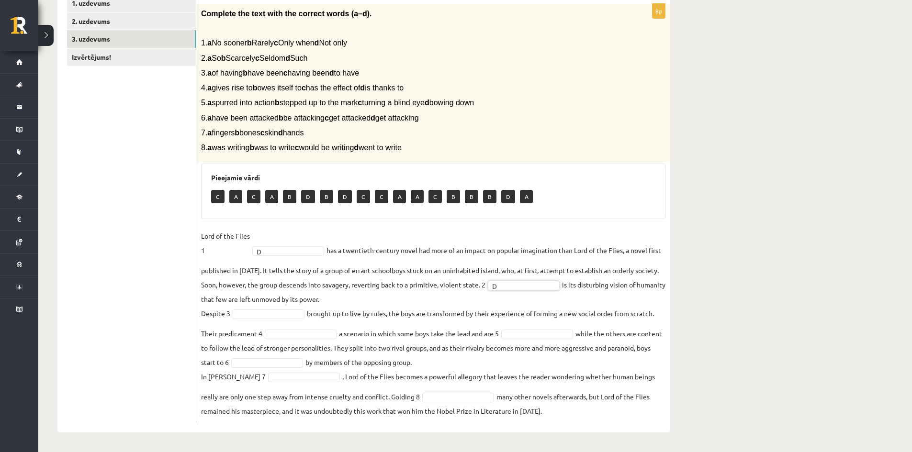
click at [285, 321] on fieldset "Lord of the Flies 1 D * has a twentieth-century novel had more of an impact on …" at bounding box center [433, 324] width 464 height 190
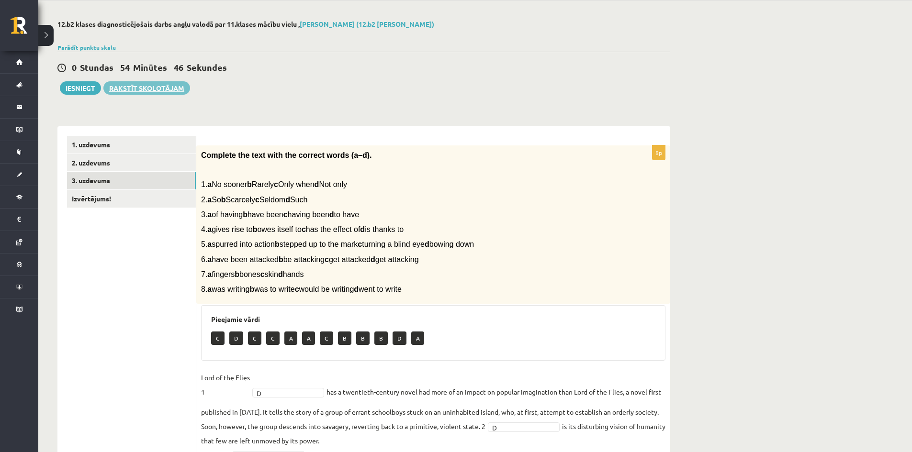
scroll to position [0, 0]
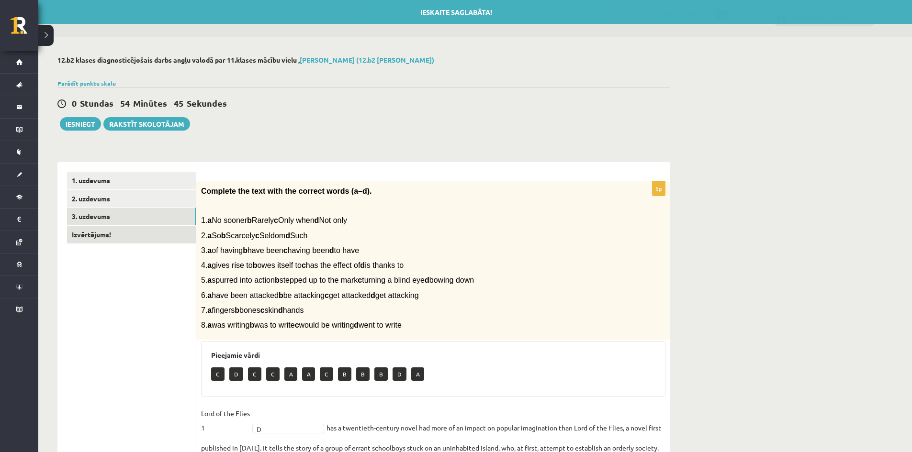
click at [118, 237] on link "Izvērtējums!" at bounding box center [131, 235] width 129 height 18
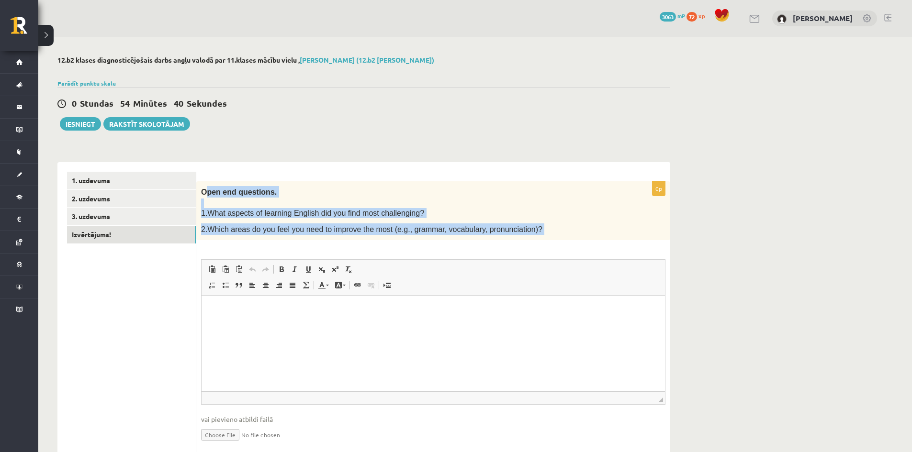
drag, startPoint x: 208, startPoint y: 193, endPoint x: 500, endPoint y: 274, distance: 302.8
click at [500, 274] on div "0p Open end questions. 1.What aspects of learning English did you find most cha…" at bounding box center [433, 320] width 474 height 278
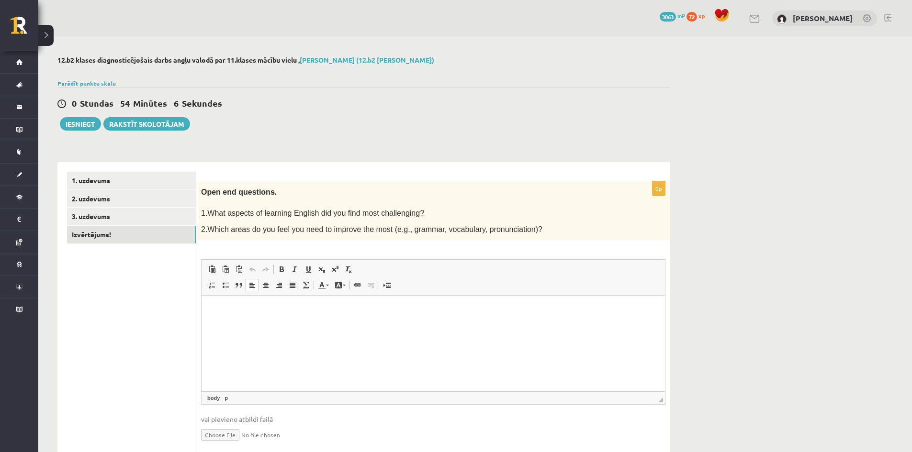
click at [232, 323] on html at bounding box center [432, 310] width 463 height 29
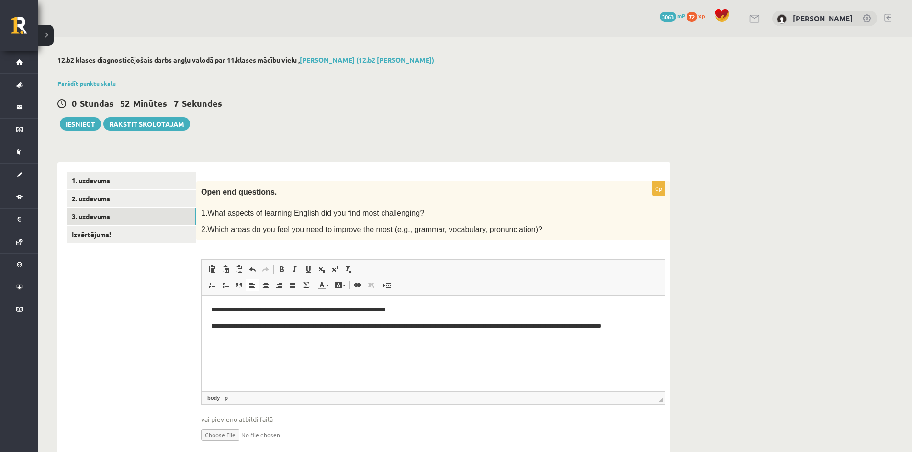
click at [135, 222] on link "3. uzdevums" at bounding box center [131, 217] width 129 height 18
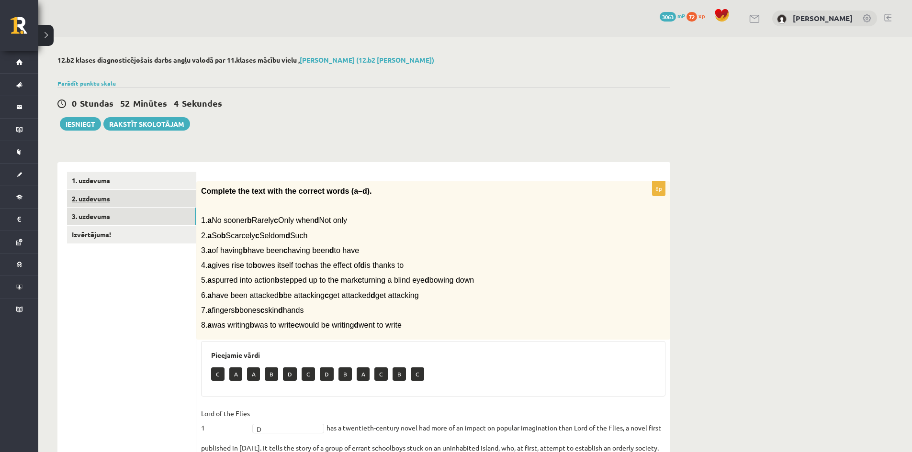
click at [121, 201] on link "2. uzdevums" at bounding box center [131, 199] width 129 height 18
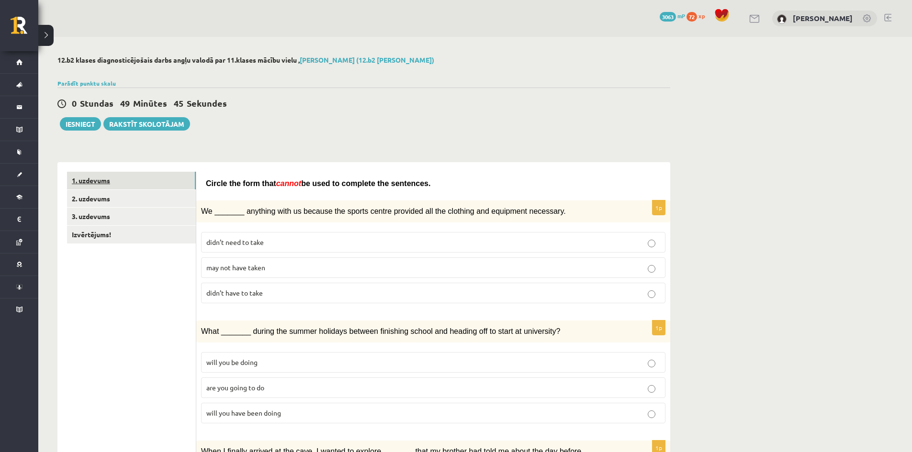
click at [152, 179] on link "1. uzdevums" at bounding box center [131, 181] width 129 height 18
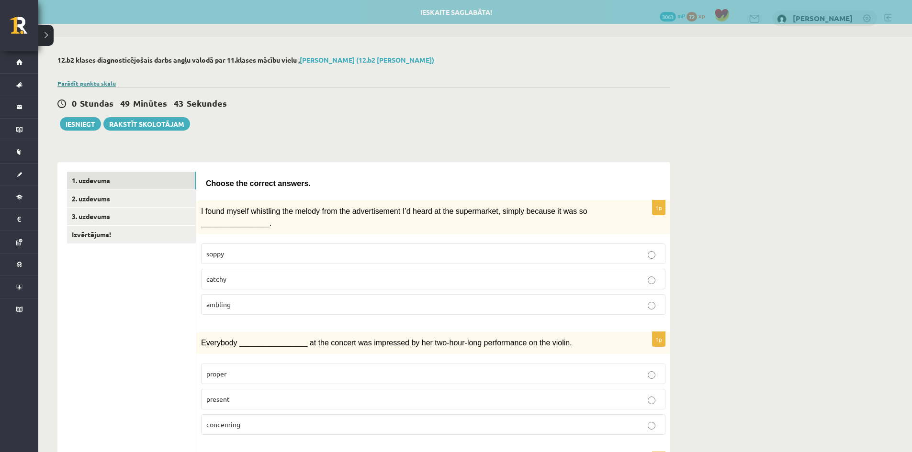
click at [104, 81] on link "Parādīt punktu skalu" at bounding box center [86, 83] width 58 height 8
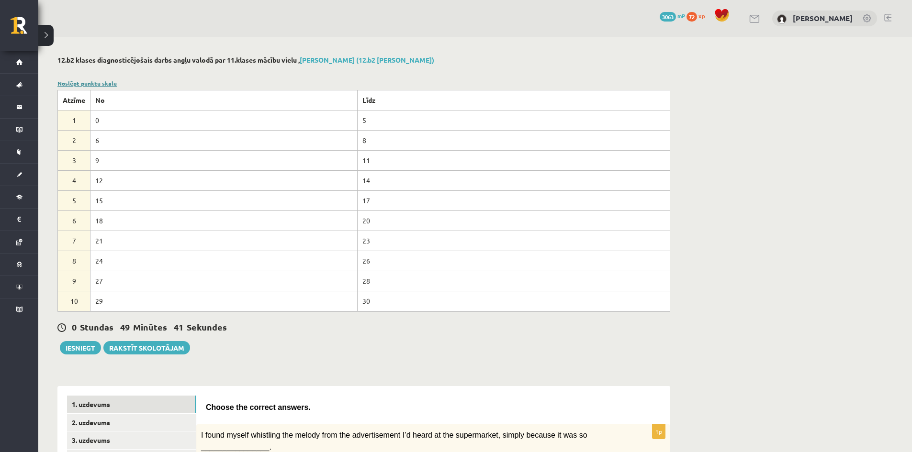
click at [104, 81] on link "Noslēpt punktu skalu" at bounding box center [86, 83] width 59 height 8
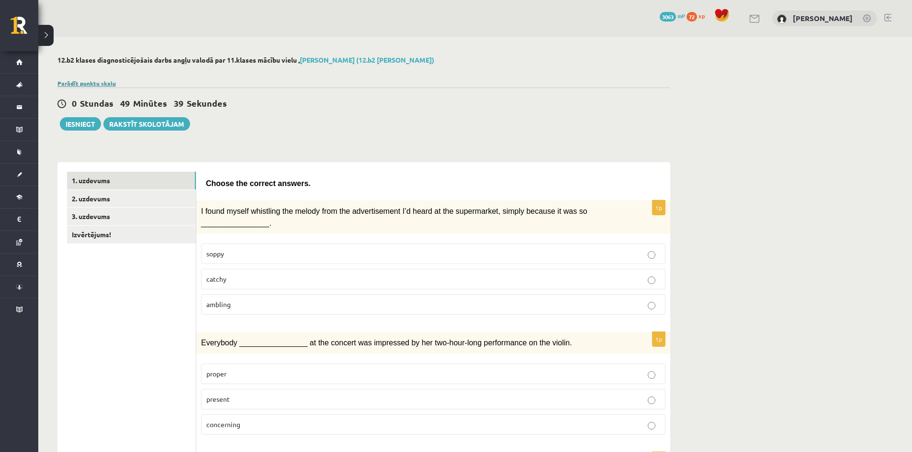
click at [104, 81] on link "Parādīt punktu skalu" at bounding box center [86, 83] width 58 height 8
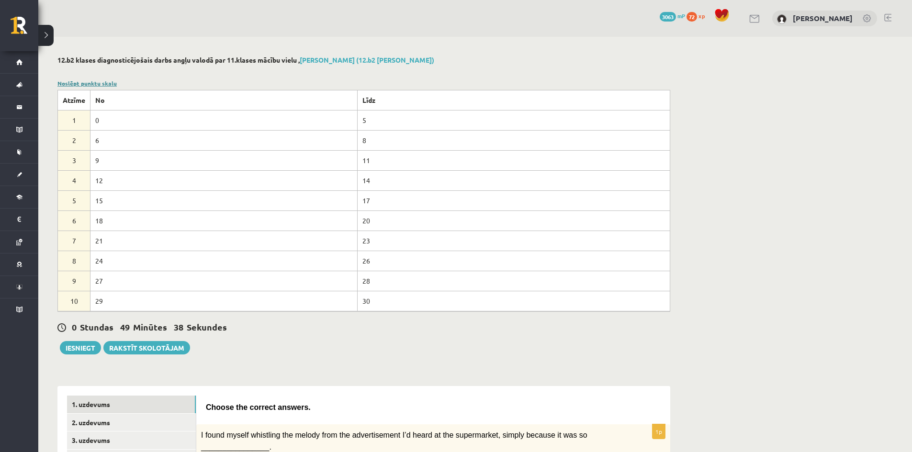
click at [104, 81] on link "Noslēpt punktu skalu" at bounding box center [86, 83] width 59 height 8
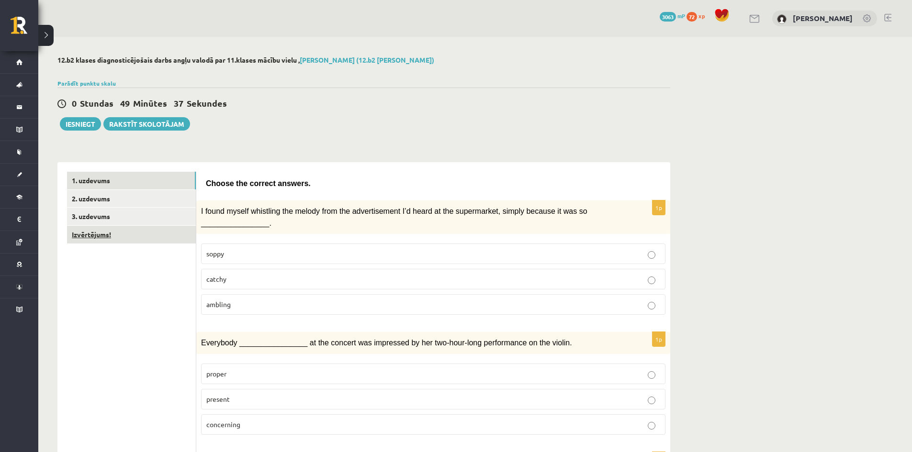
click at [135, 232] on link "Izvērtējums!" at bounding box center [131, 235] width 129 height 18
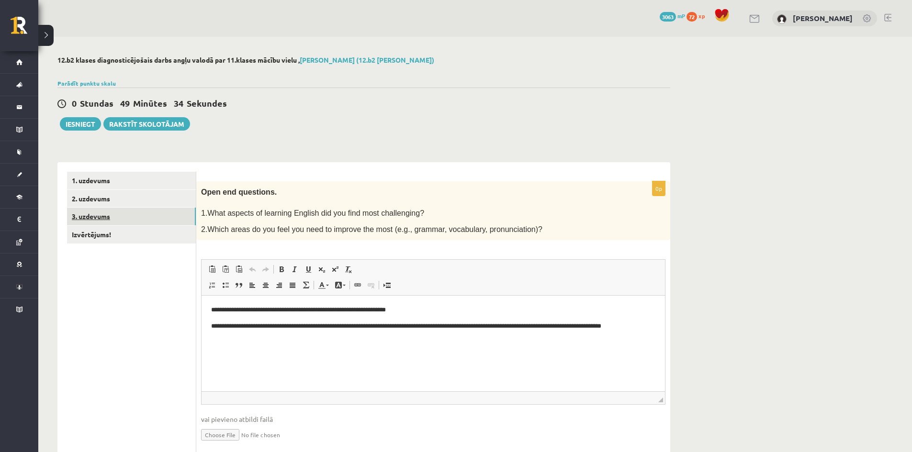
click at [86, 213] on link "3. uzdevums" at bounding box center [131, 217] width 129 height 18
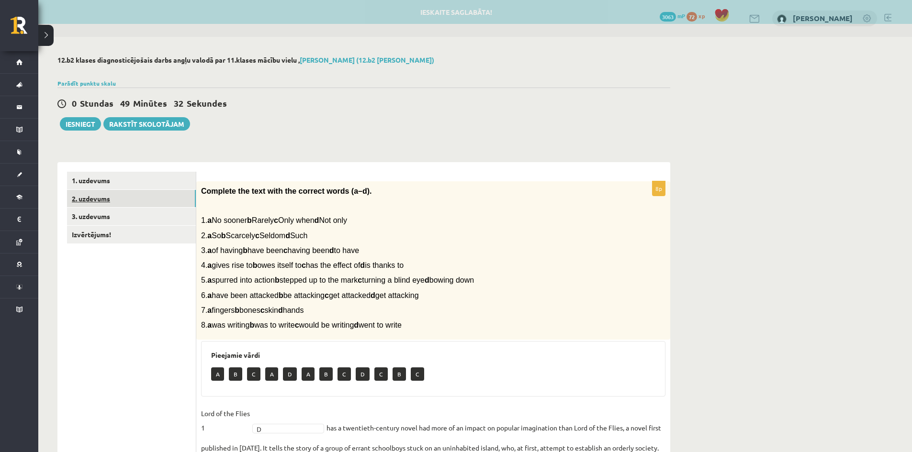
click at [86, 206] on link "2. uzdevums" at bounding box center [131, 199] width 129 height 18
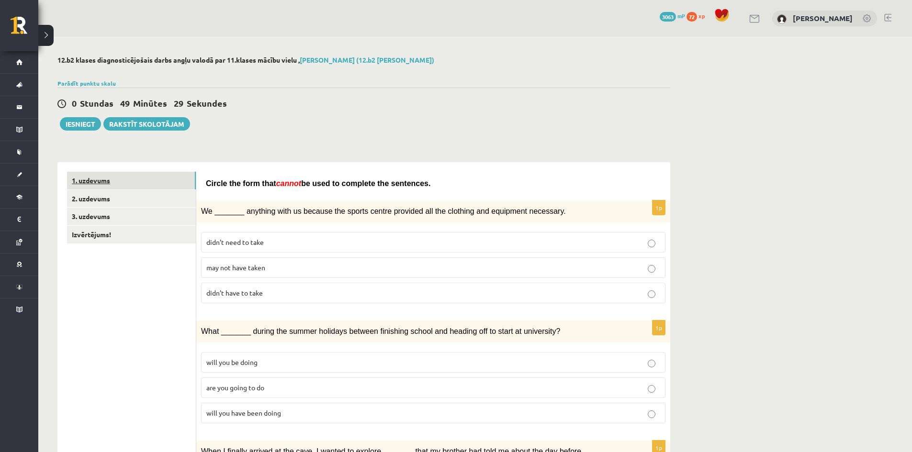
click at [147, 174] on link "1. uzdevums" at bounding box center [131, 181] width 129 height 18
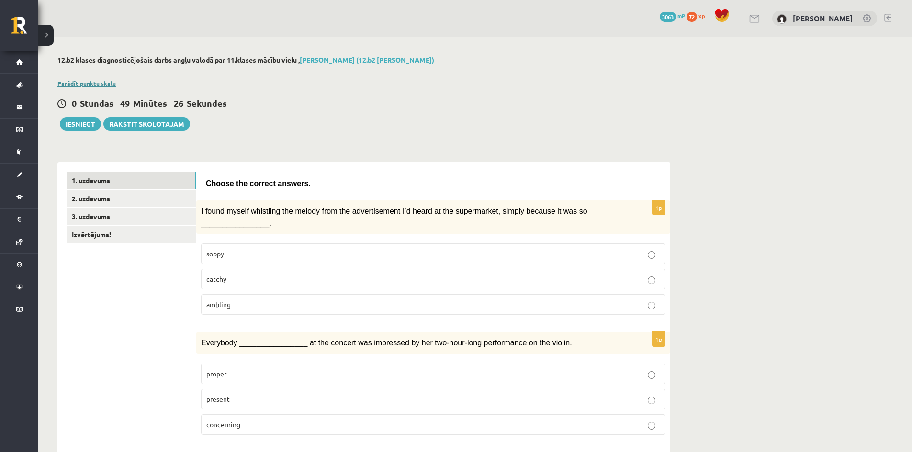
click at [98, 84] on link "Parādīt punktu skalu" at bounding box center [86, 83] width 58 height 8
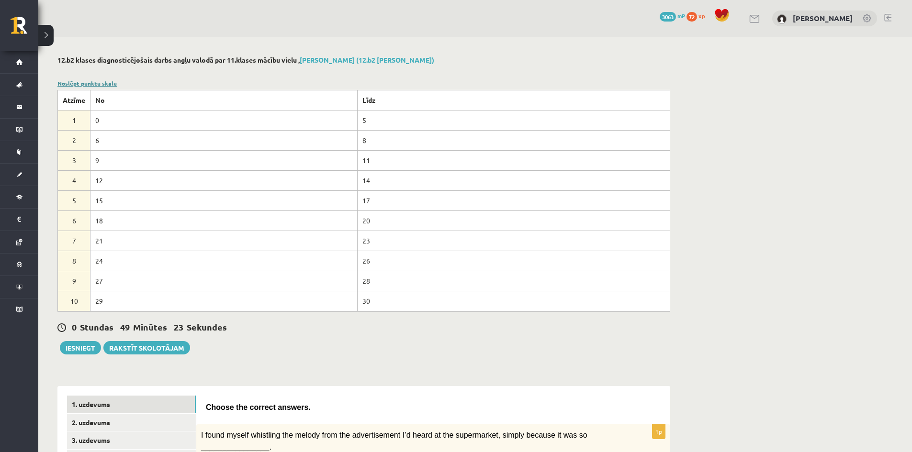
click at [99, 81] on link "Noslēpt punktu skalu" at bounding box center [86, 83] width 59 height 8
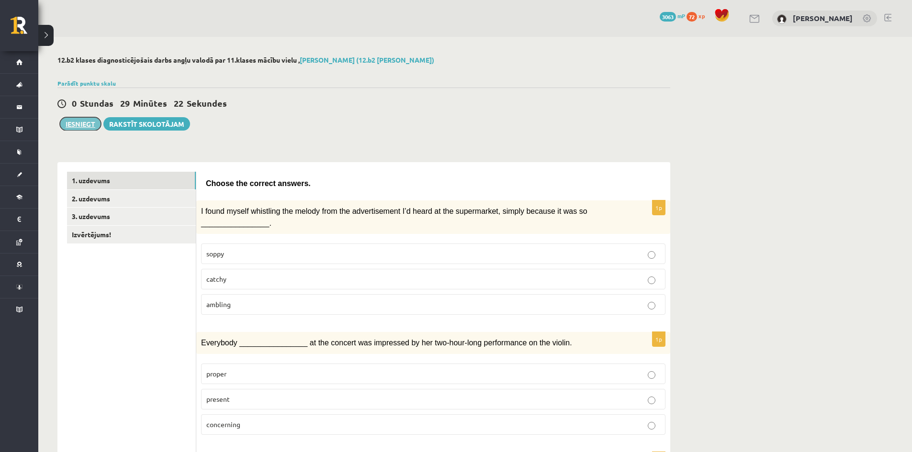
click at [71, 126] on button "Iesniegt" at bounding box center [80, 123] width 41 height 13
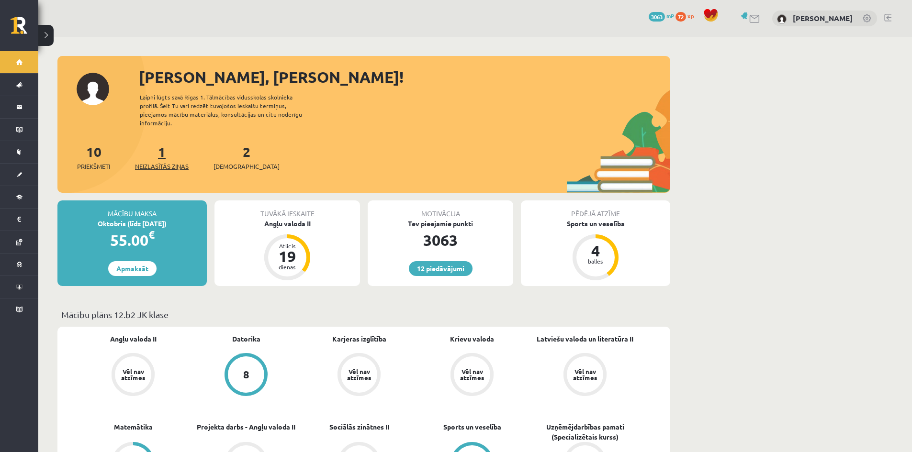
click at [167, 143] on link "1 Neizlasītās ziņas" at bounding box center [162, 157] width 54 height 28
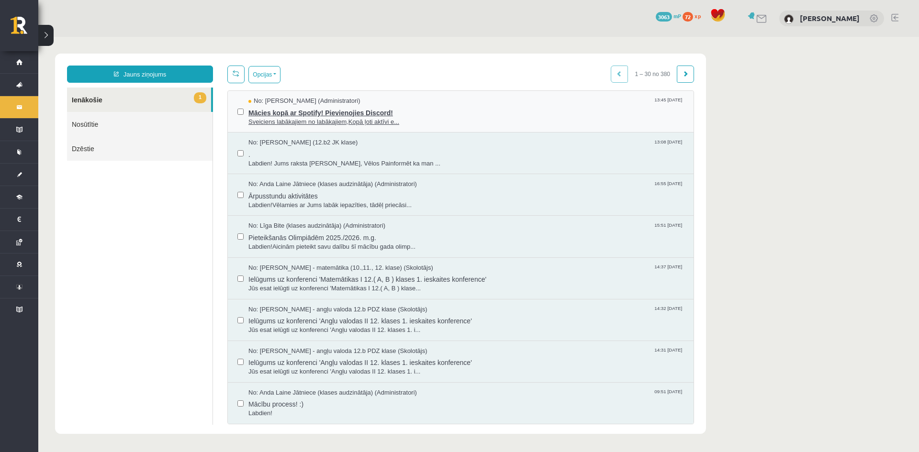
click at [390, 115] on span "Mācies kopā ar Spotify! Pievienojies Discord!" at bounding box center [466, 112] width 436 height 12
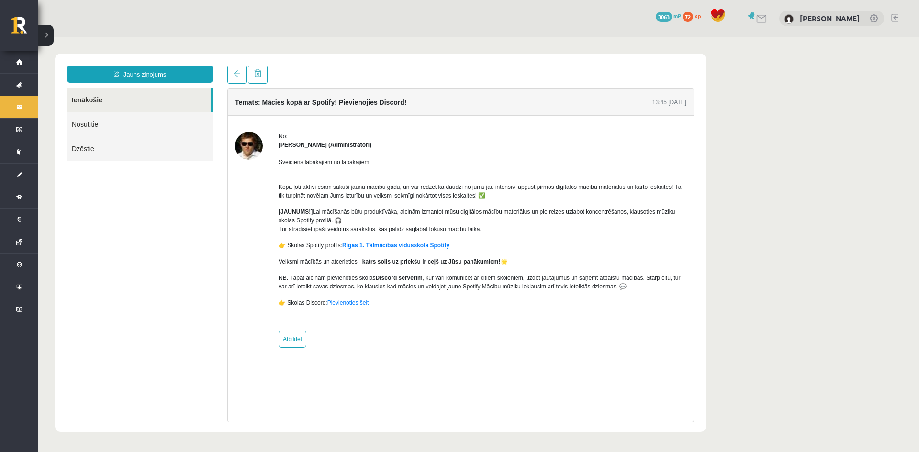
click at [350, 307] on p "👉 Skolas Discord: Pievienoties šeit" at bounding box center [483, 303] width 408 height 9
click at [335, 302] on link "Pievienoties šeit" at bounding box center [348, 303] width 42 height 7
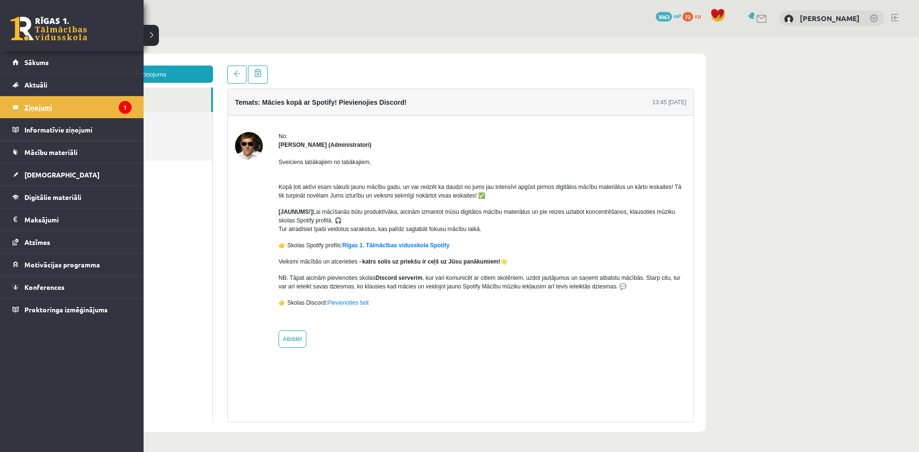
click at [27, 106] on legend "Ziņojumi 1" at bounding box center [77, 107] width 107 height 22
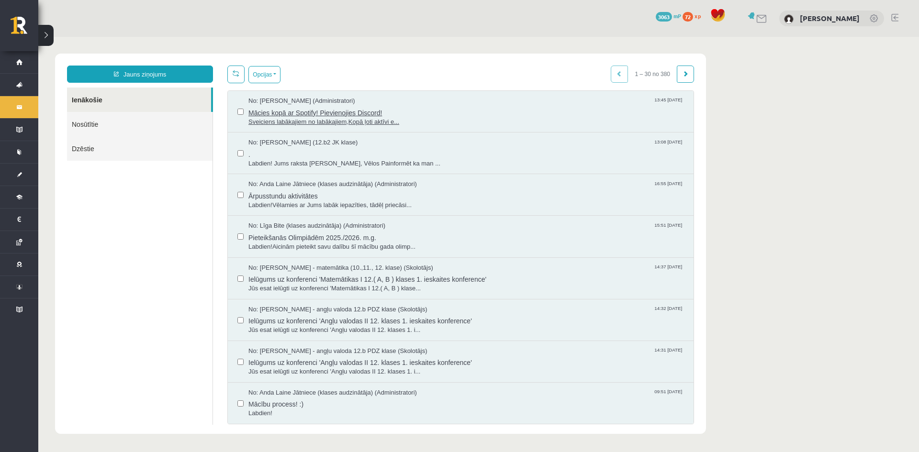
click at [565, 106] on span "Mācies kopā ar Spotify! Pievienojies Discord!" at bounding box center [466, 112] width 436 height 12
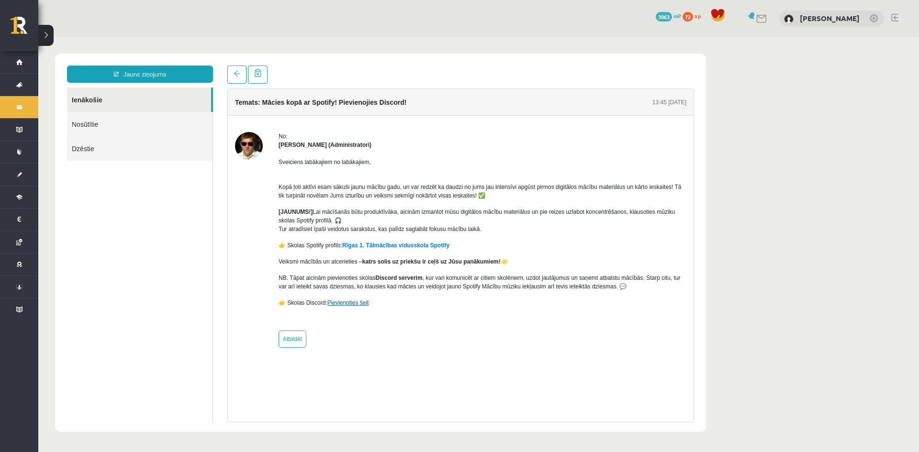
click at [347, 300] on link "Pievienoties šeit" at bounding box center [348, 303] width 42 height 7
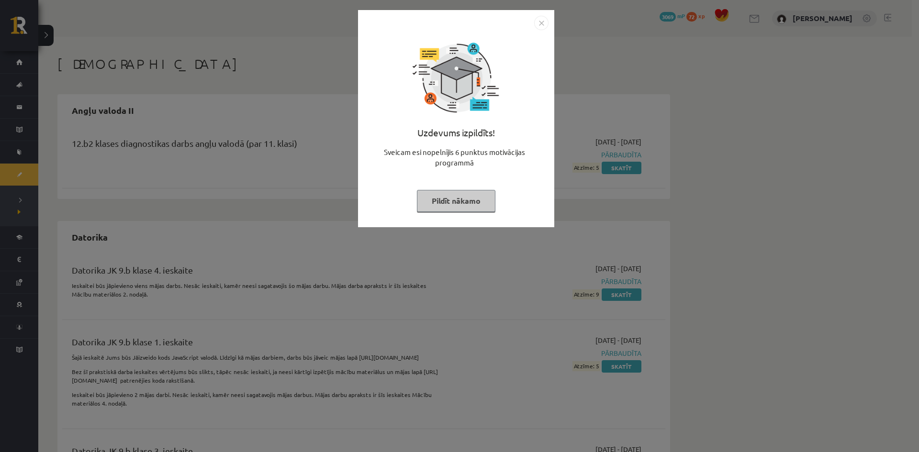
click at [541, 27] on img "Close" at bounding box center [541, 23] width 14 height 14
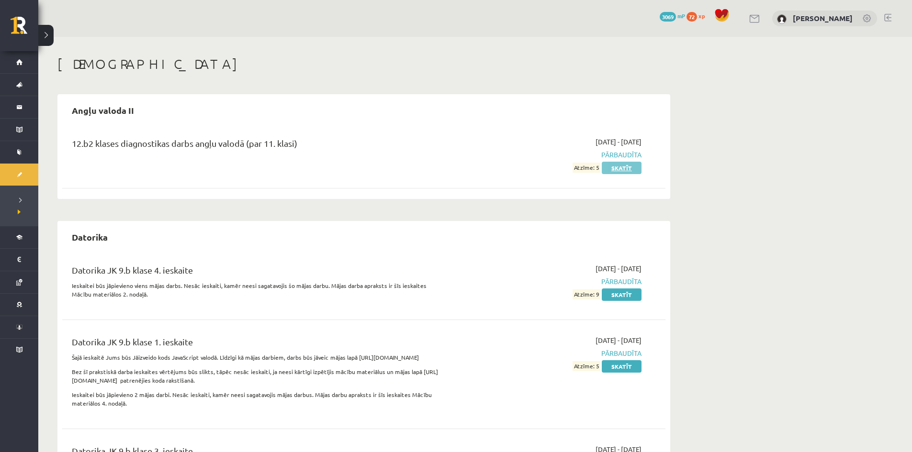
click at [614, 170] on link "Skatīt" at bounding box center [622, 168] width 40 height 12
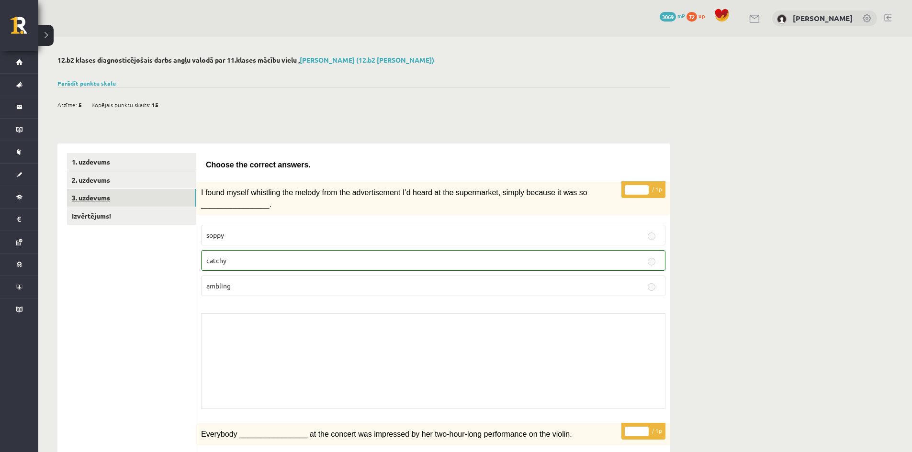
click at [128, 199] on link "3. uzdevums" at bounding box center [131, 198] width 129 height 18
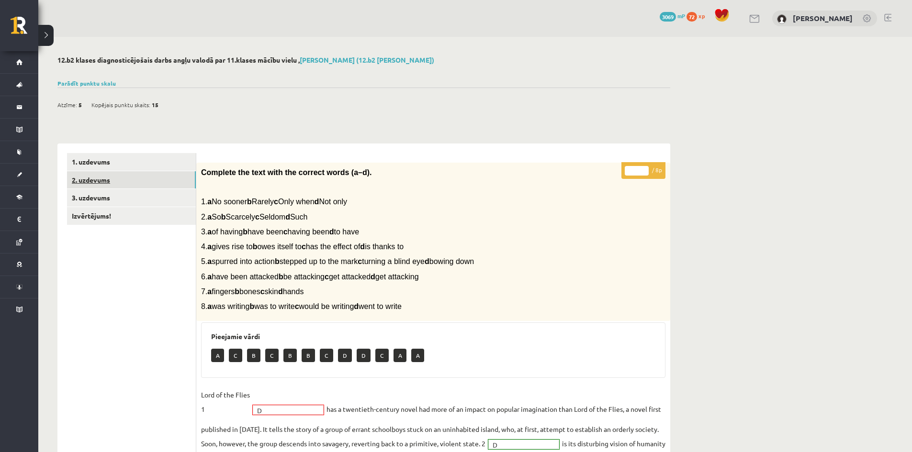
click at [148, 182] on link "2. uzdevums" at bounding box center [131, 180] width 129 height 18
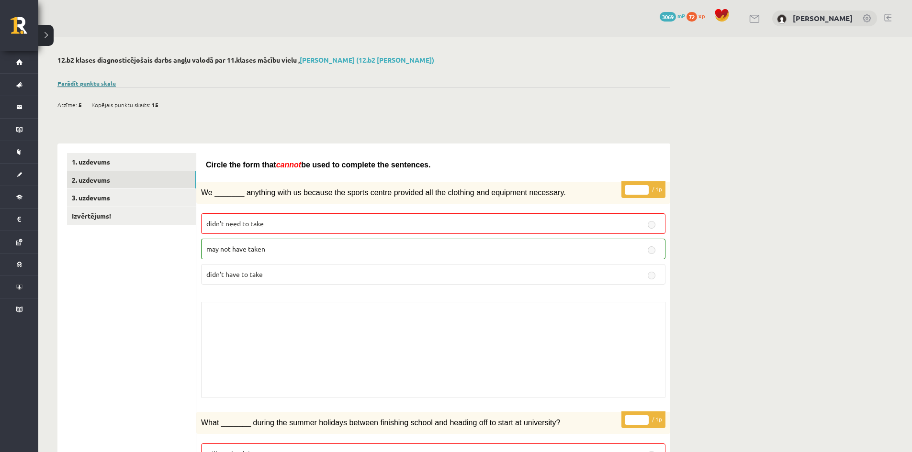
click at [100, 85] on link "Parādīt punktu skalu" at bounding box center [86, 83] width 58 height 8
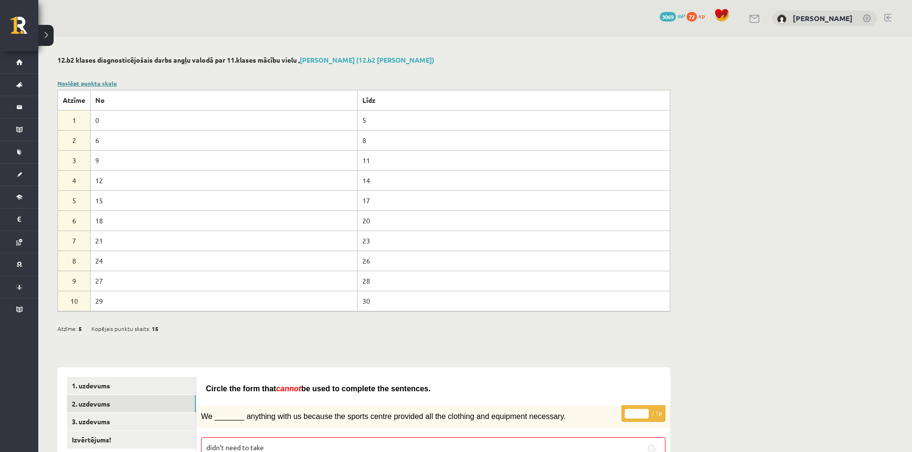
click at [100, 85] on link "Noslēpt punktu skalu" at bounding box center [86, 83] width 59 height 8
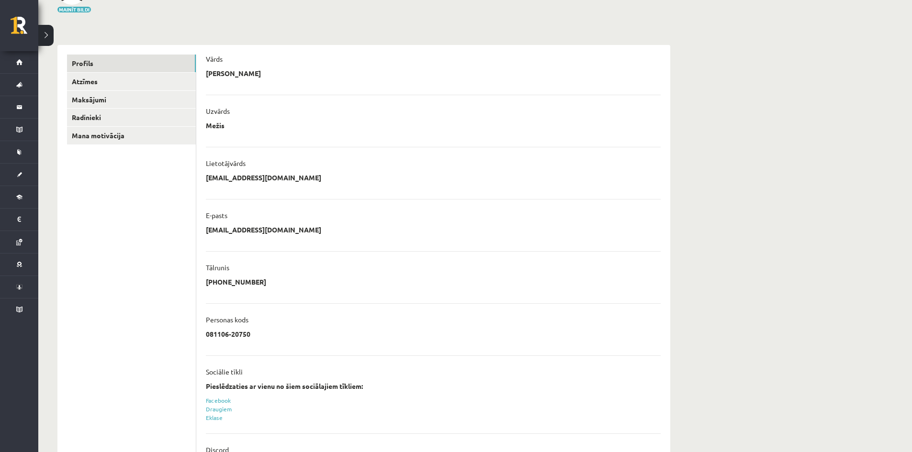
scroll to position [131, 0]
